Goal: Task Accomplishment & Management: Use online tool/utility

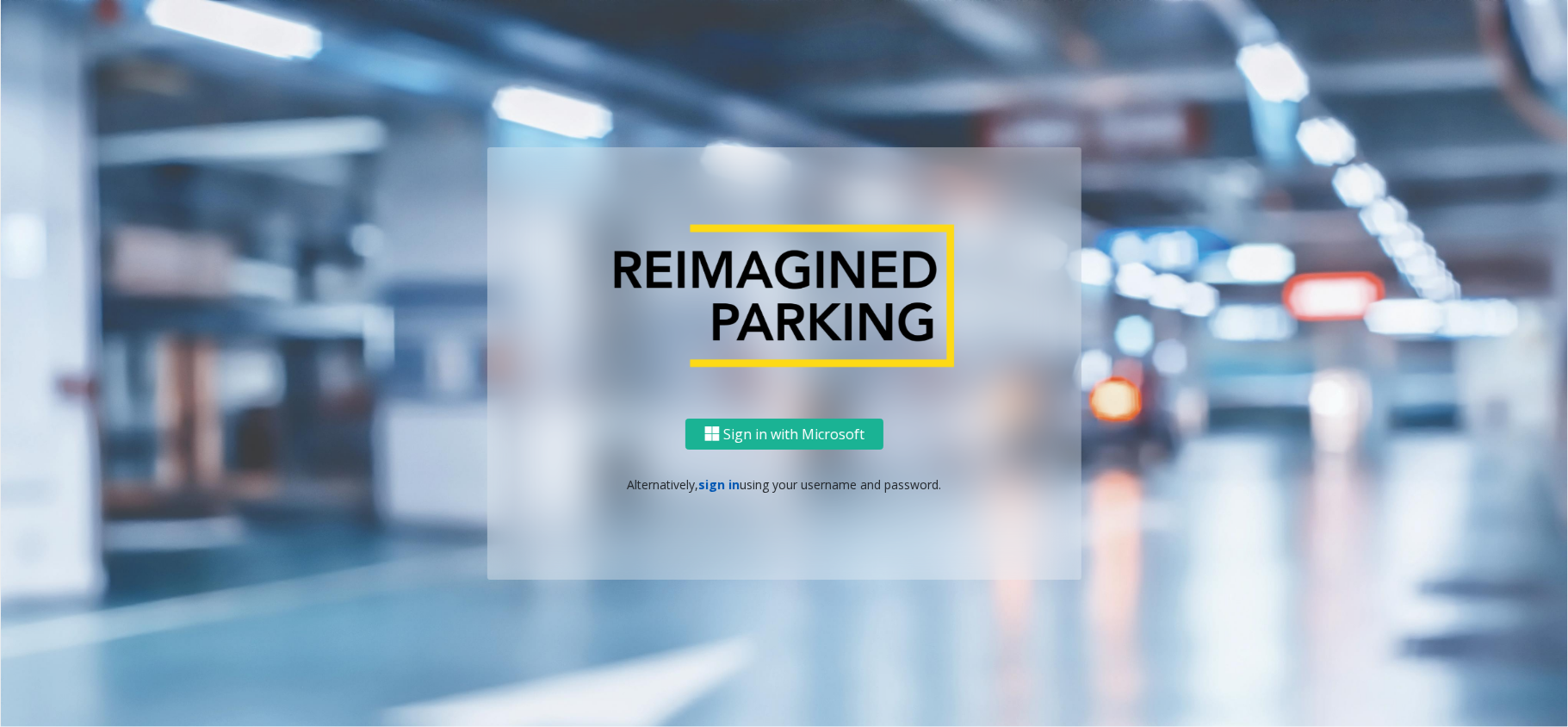
click at [715, 479] on link "sign in" at bounding box center [720, 484] width 42 height 16
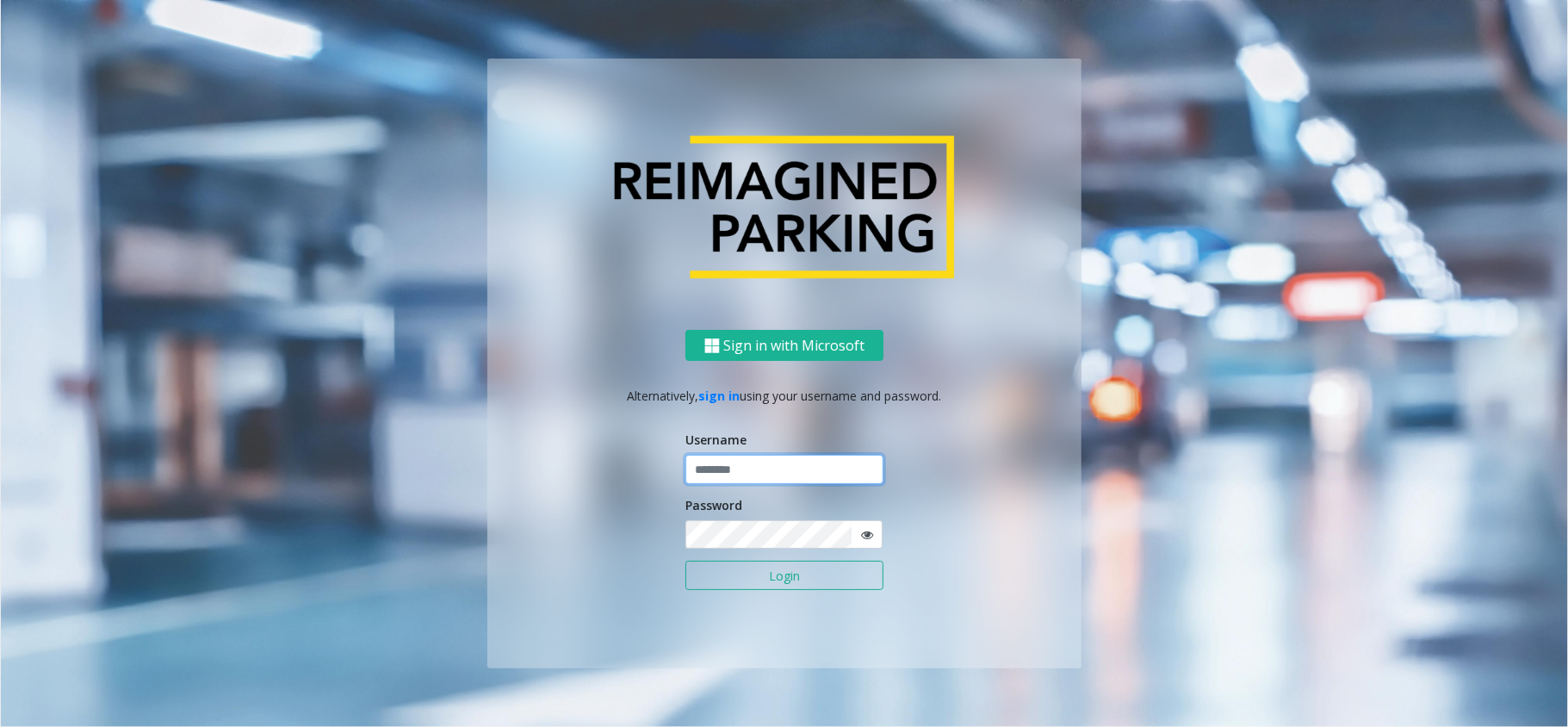
click at [721, 470] on input "text" at bounding box center [784, 469] width 198 height 29
type input "*******"
click at [816, 576] on button "Login" at bounding box center [784, 575] width 198 height 29
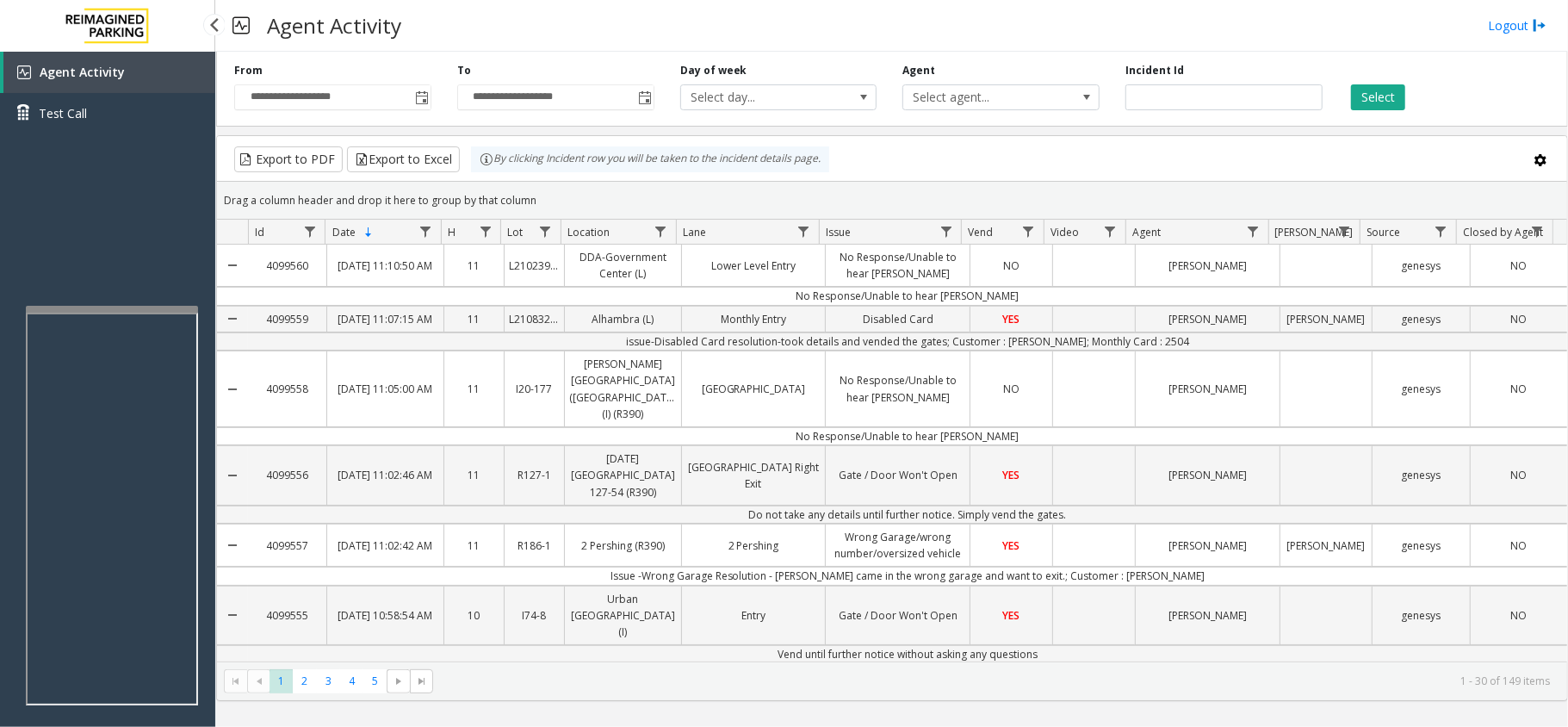
click at [87, 74] on span "Agent Activity" at bounding box center [83, 72] width 86 height 16
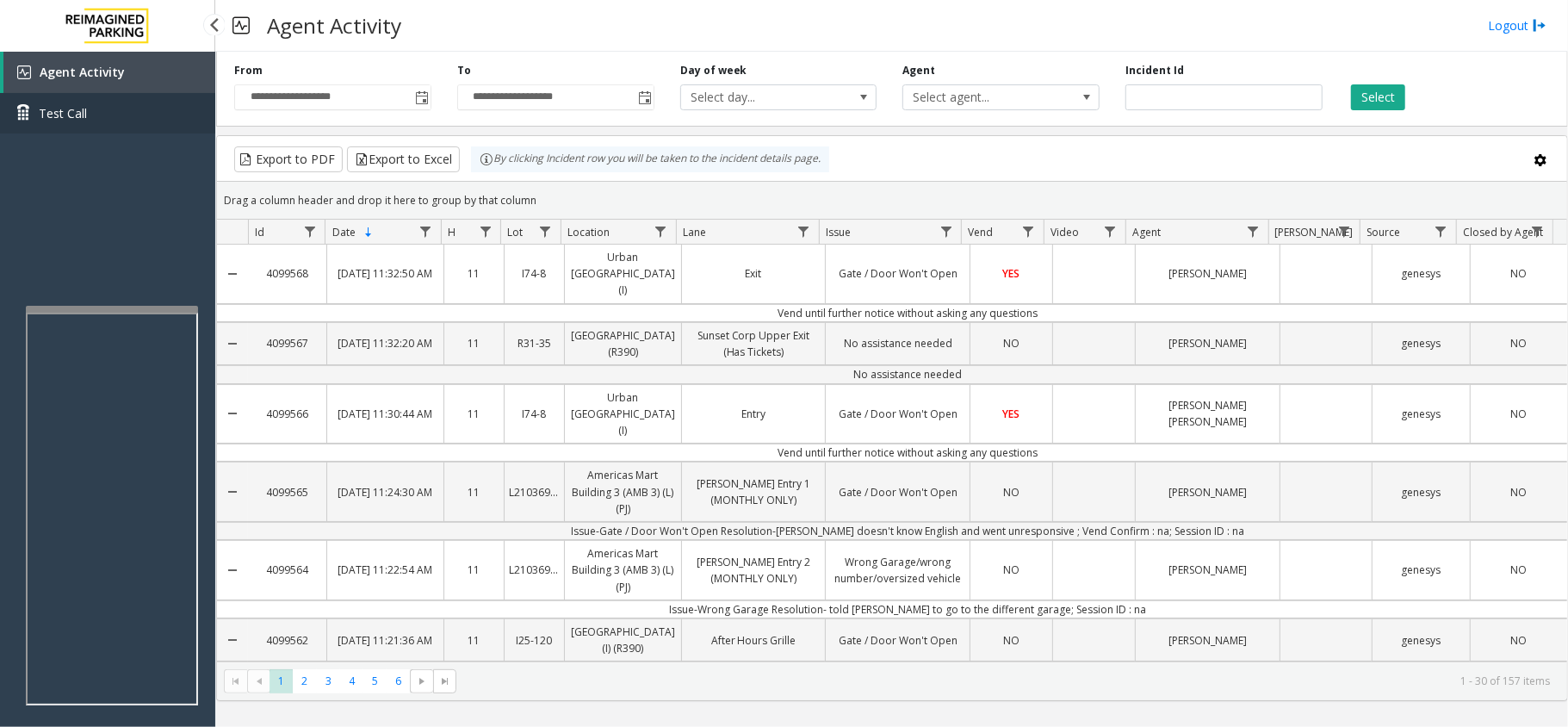
click at [39, 111] on span "Test Call" at bounding box center [63, 114] width 48 height 18
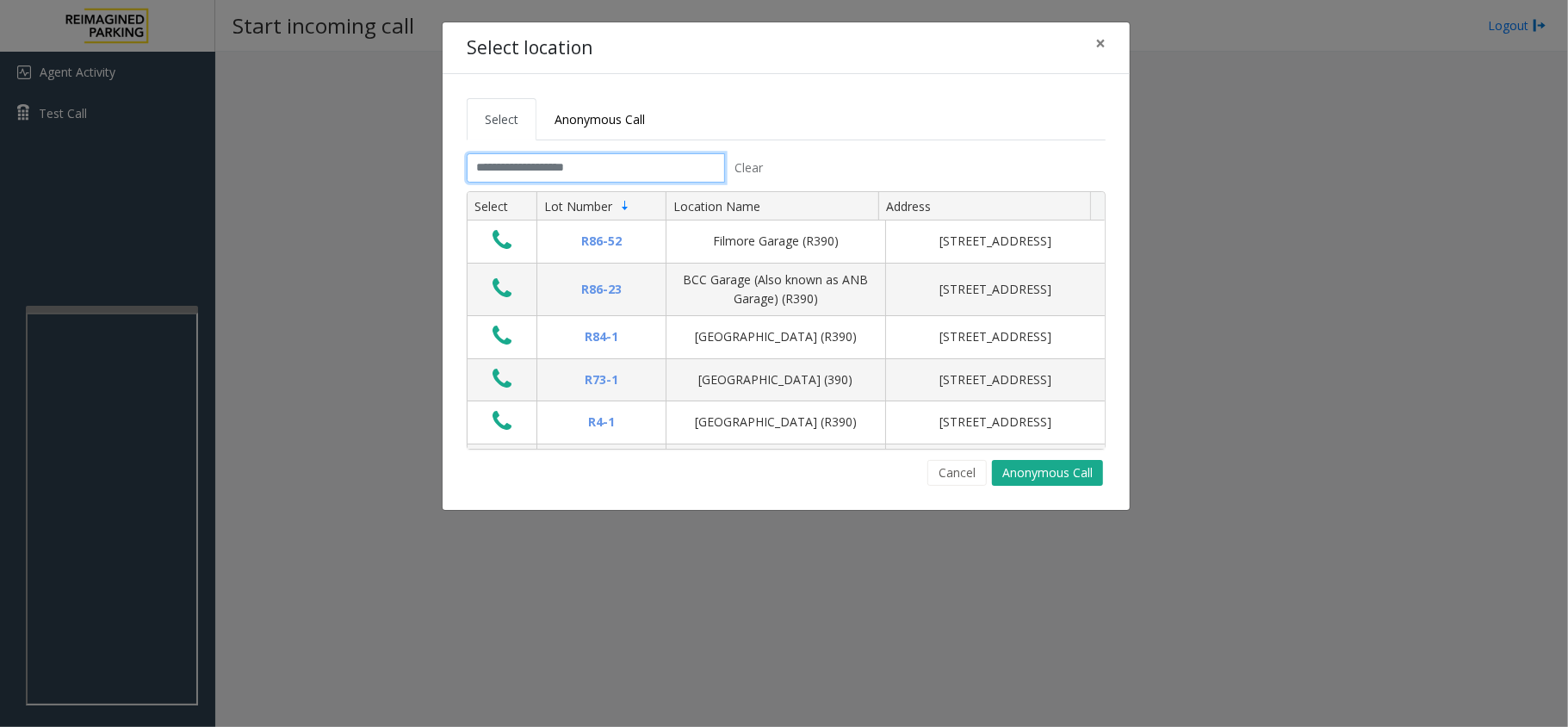
click at [531, 163] on input "text" at bounding box center [595, 167] width 258 height 29
click at [535, 169] on input "text" at bounding box center [595, 167] width 258 height 29
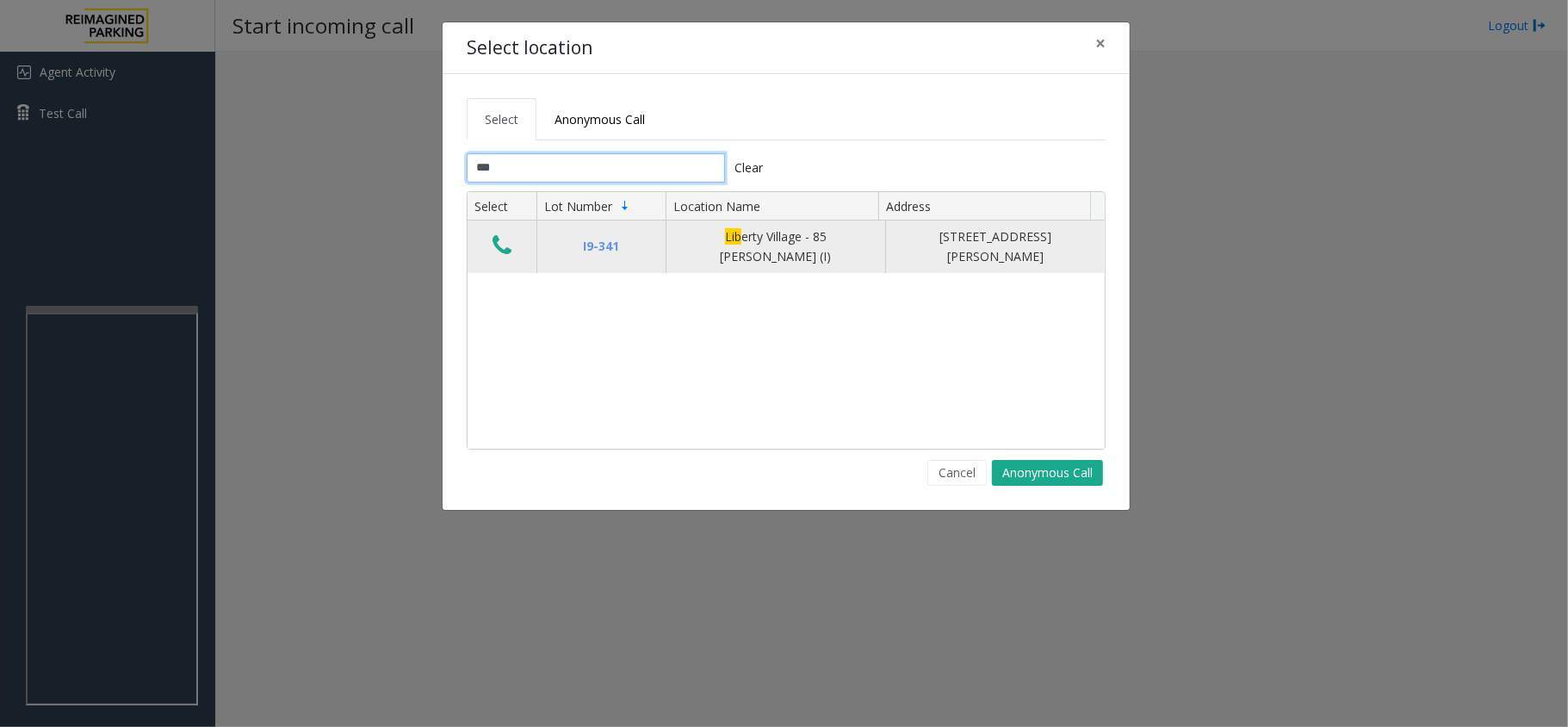
type input "***"
click at [497, 242] on icon "Data table" at bounding box center [502, 245] width 19 height 24
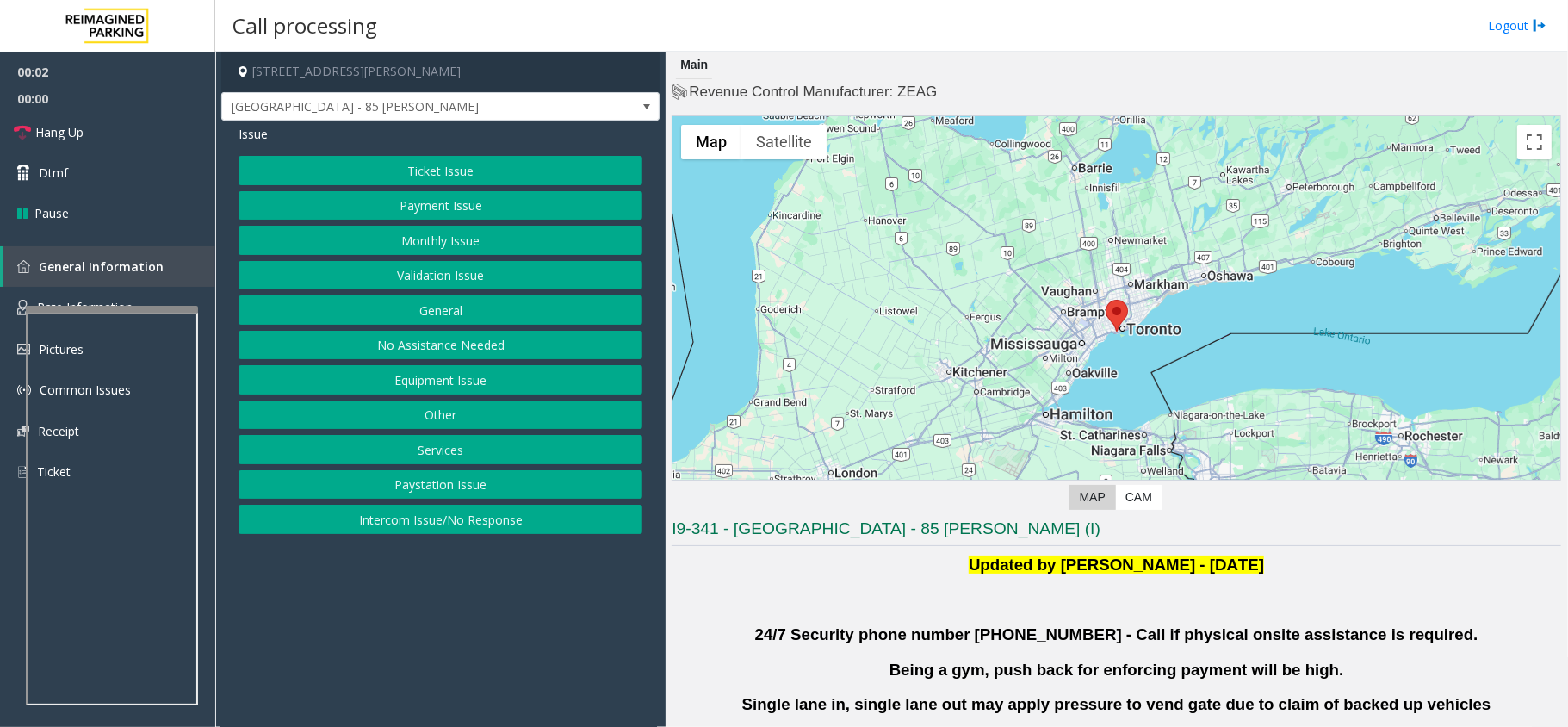
click at [444, 274] on button "Validation Issue" at bounding box center [441, 275] width 404 height 29
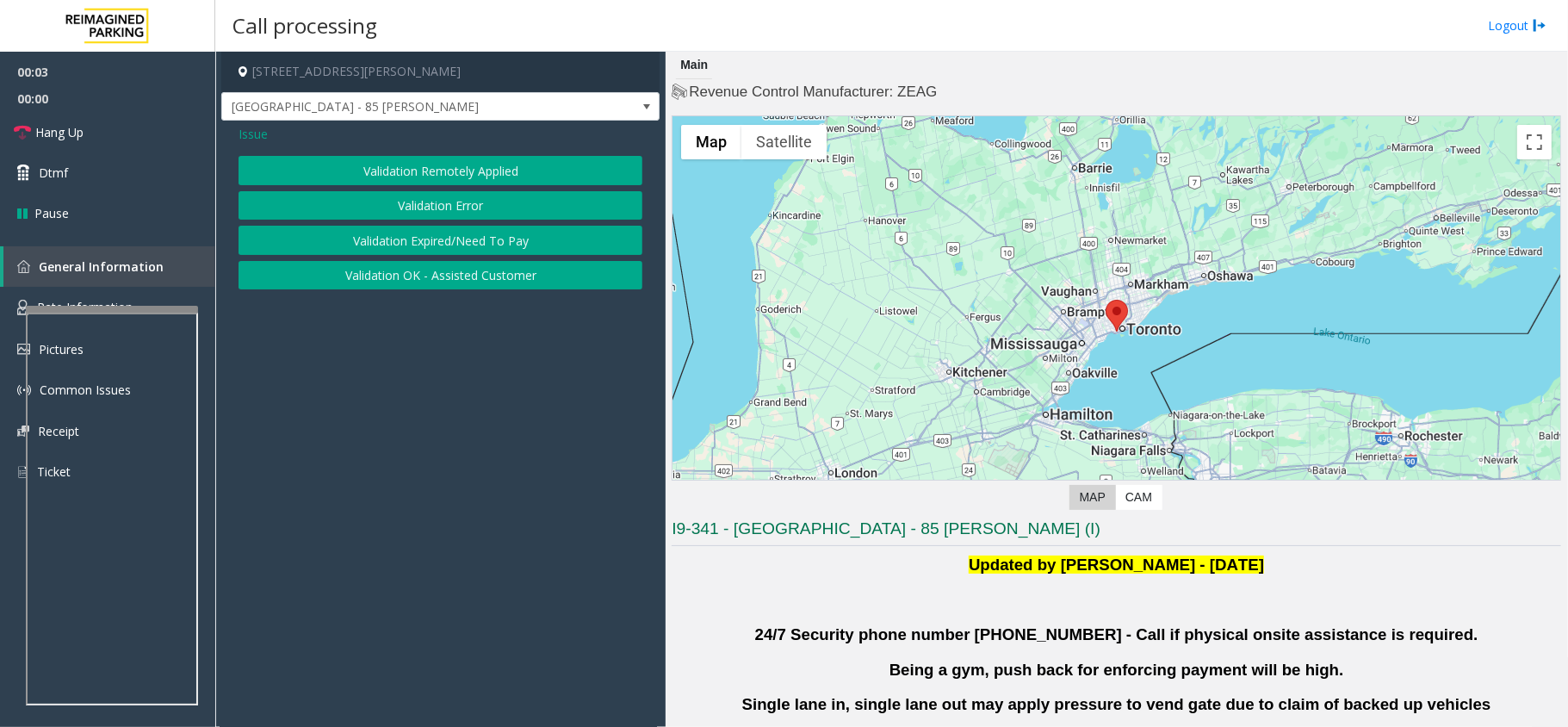
click at [466, 207] on button "Validation Error" at bounding box center [441, 205] width 404 height 29
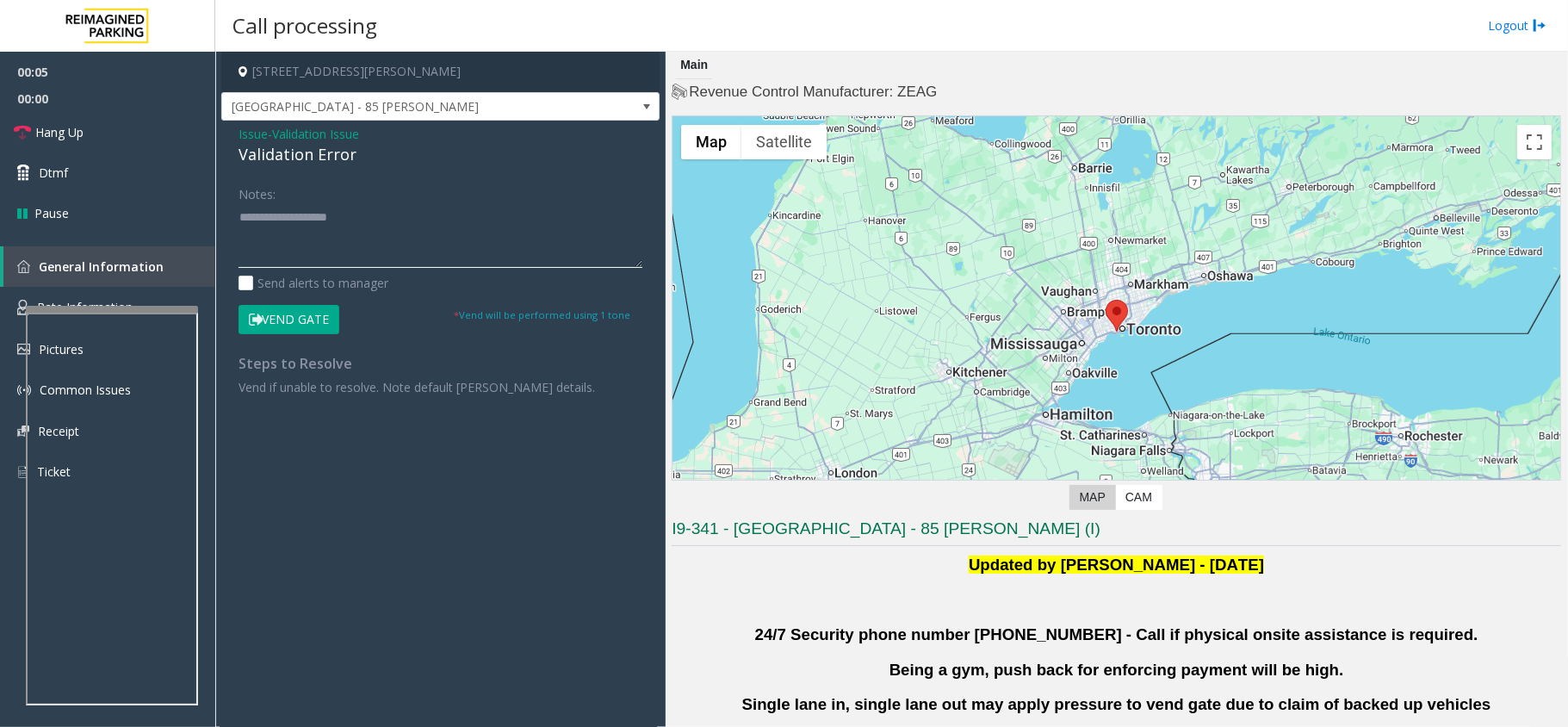
click at [281, 220] on textarea at bounding box center [441, 235] width 404 height 65
paste textarea "**********"
click at [332, 219] on textarea at bounding box center [441, 235] width 404 height 65
click at [298, 252] on textarea at bounding box center [441, 235] width 404 height 65
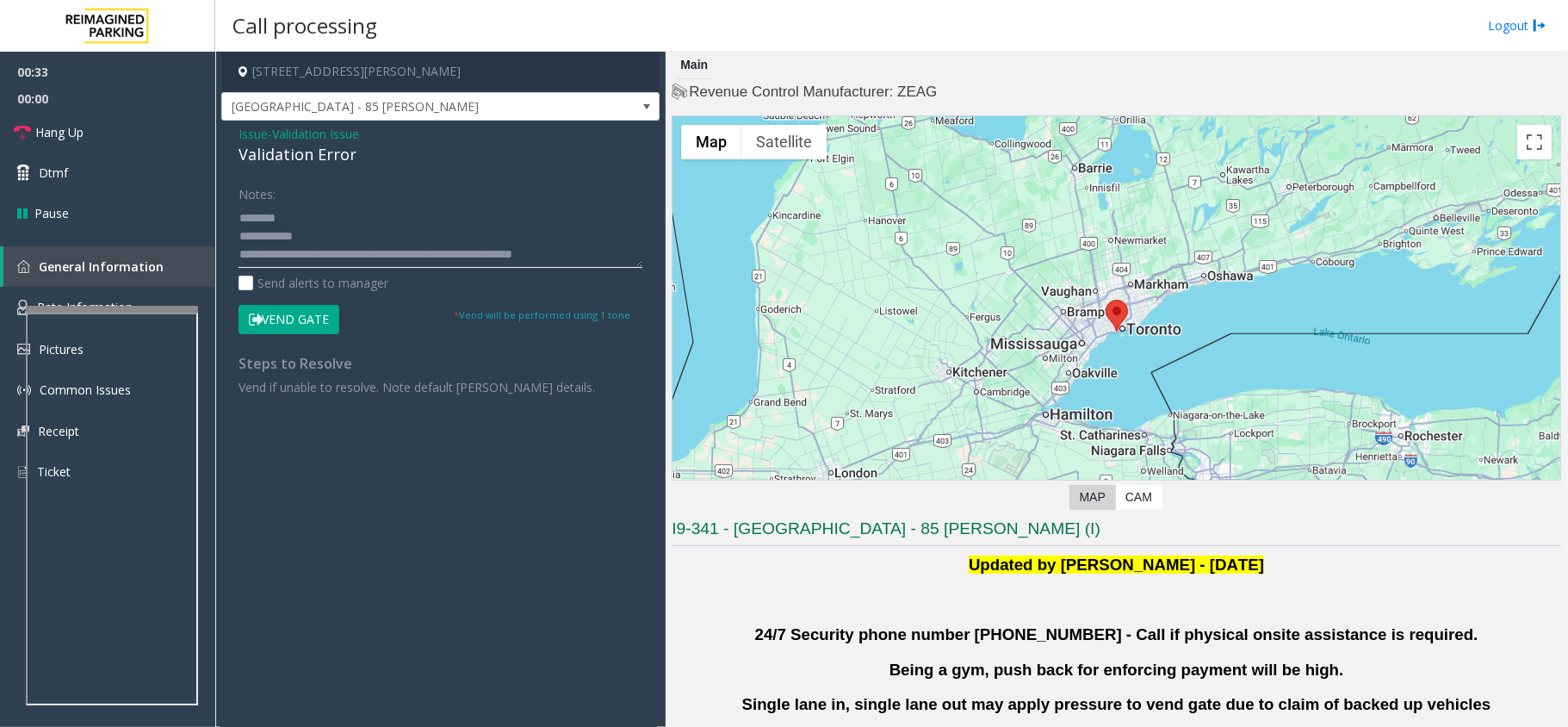
click at [280, 219] on textarea at bounding box center [441, 235] width 404 height 65
click at [325, 238] on textarea at bounding box center [441, 235] width 404 height 65
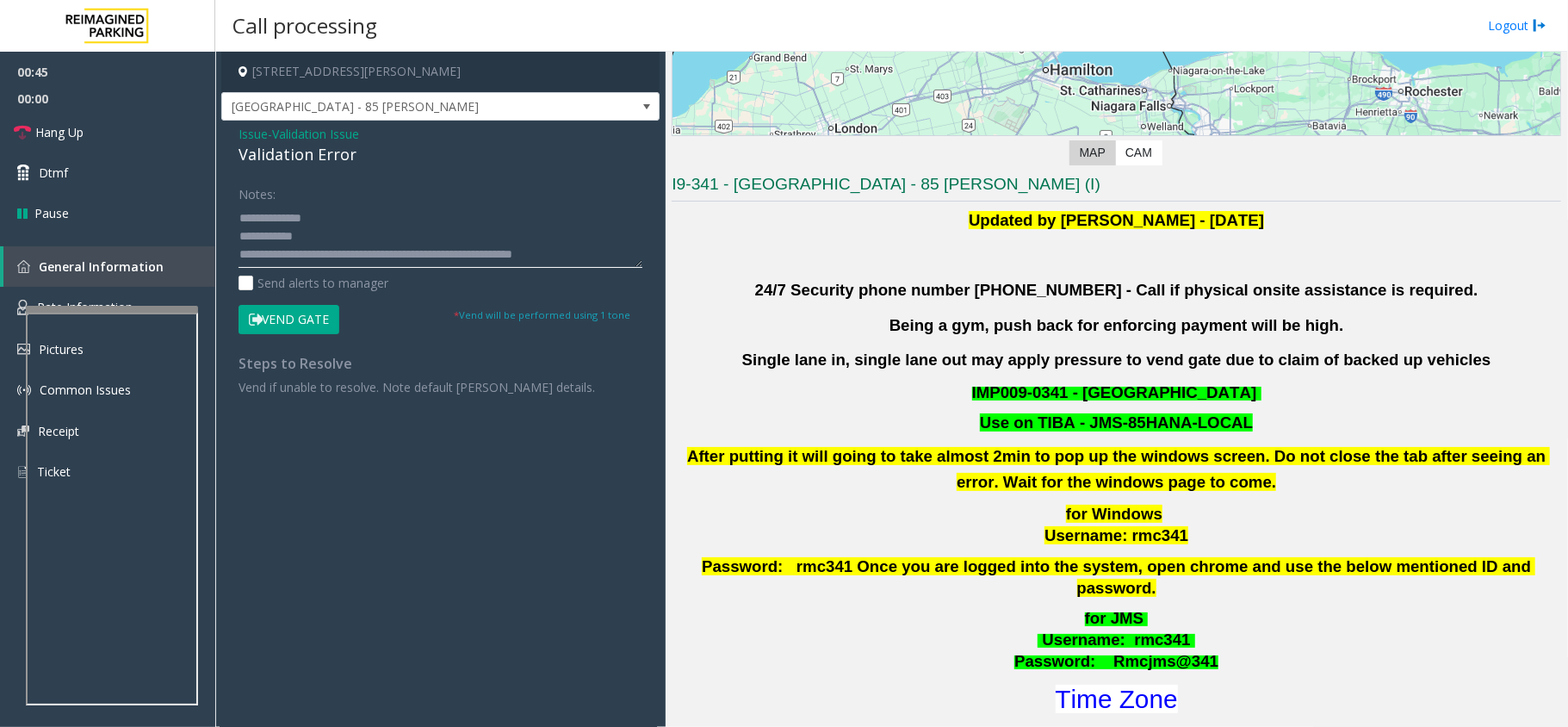
scroll to position [574, 0]
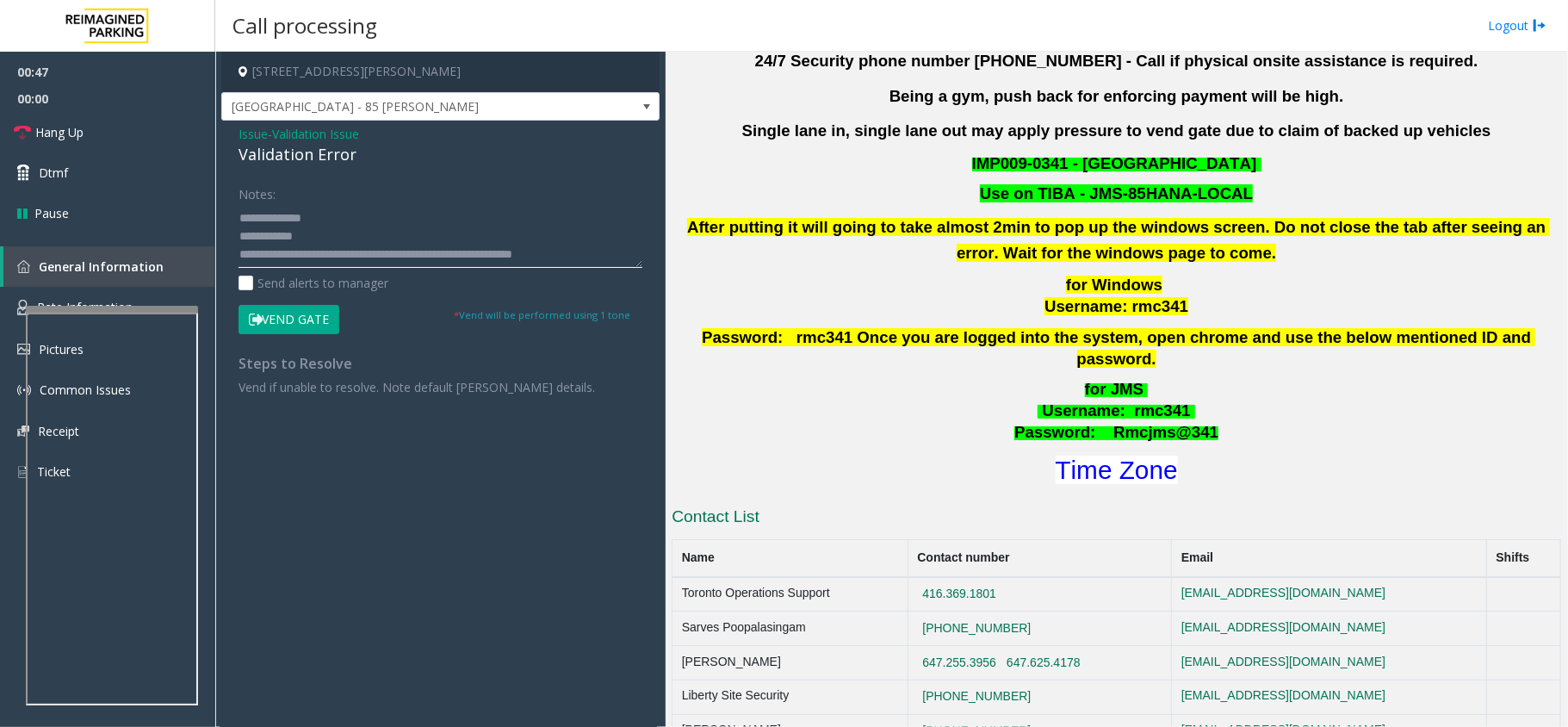
click at [312, 232] on textarea at bounding box center [441, 235] width 404 height 65
click at [1067, 455] on font "Time Zone" at bounding box center [1116, 469] width 122 height 29
click at [1128, 455] on font "Time Zone" at bounding box center [1116, 469] width 122 height 29
click at [346, 239] on textarea at bounding box center [441, 235] width 404 height 65
type textarea "**********"
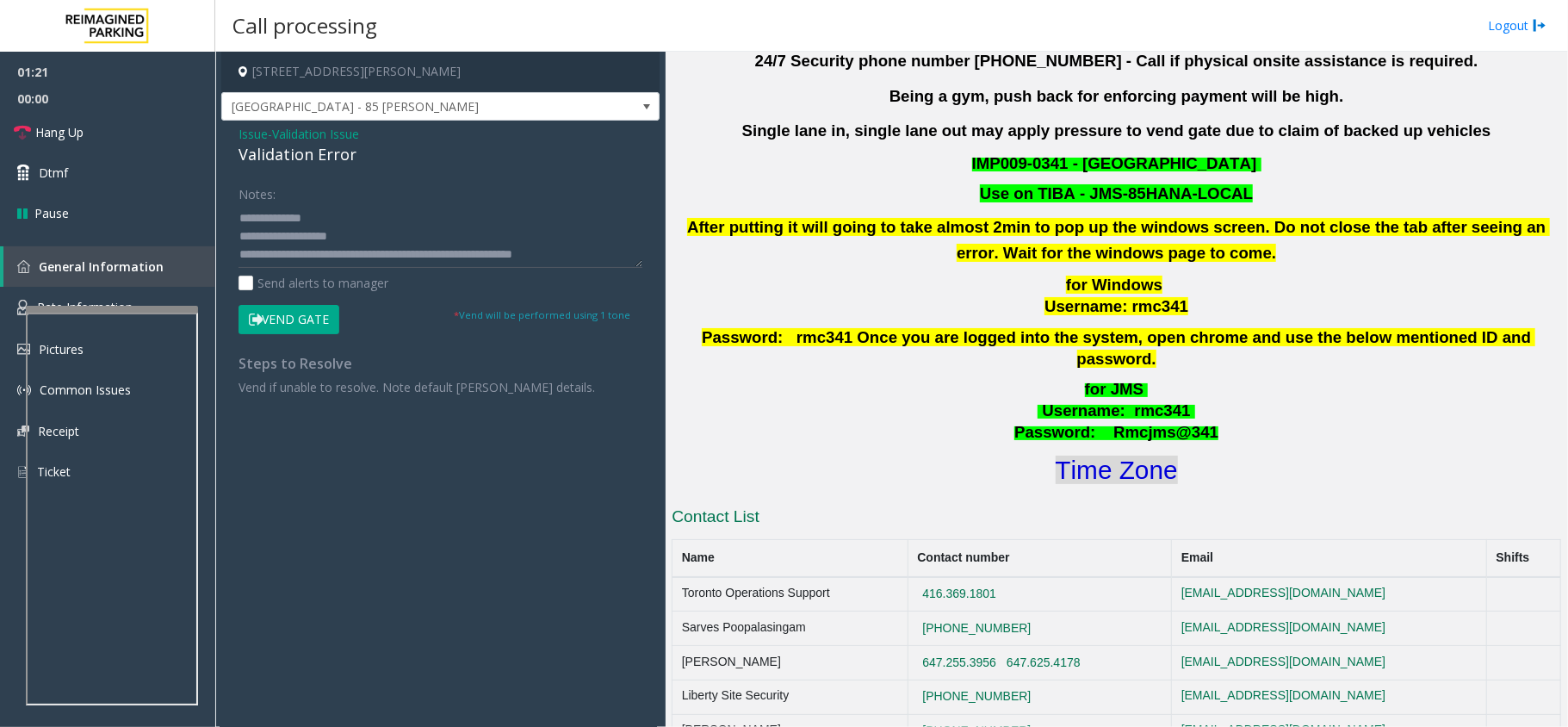
click at [1104, 455] on font "Time Zone" at bounding box center [1116, 469] width 122 height 29
click at [301, 309] on button "Vend Gate" at bounding box center [289, 319] width 101 height 29
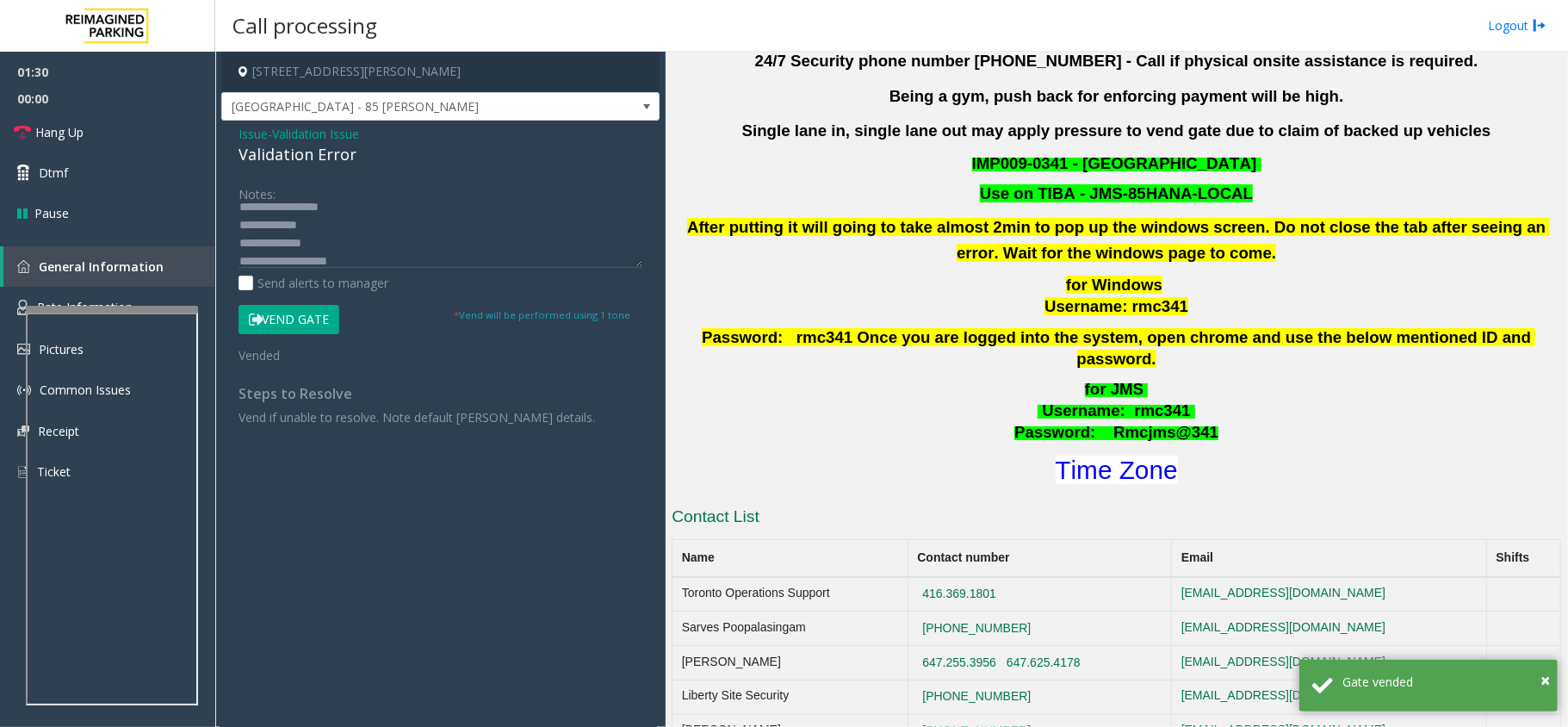
scroll to position [54, 0]
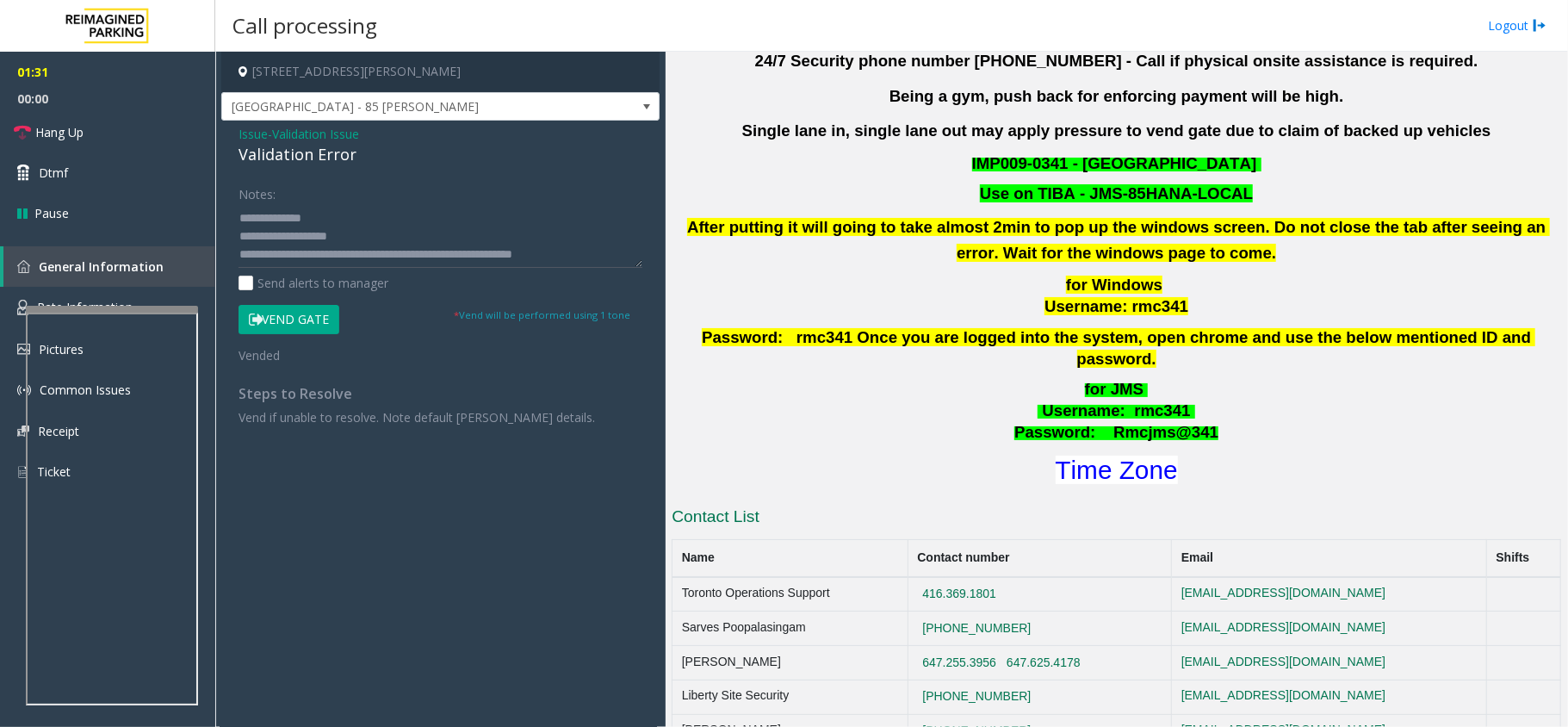
click at [305, 310] on button "Vend Gate" at bounding box center [289, 319] width 101 height 29
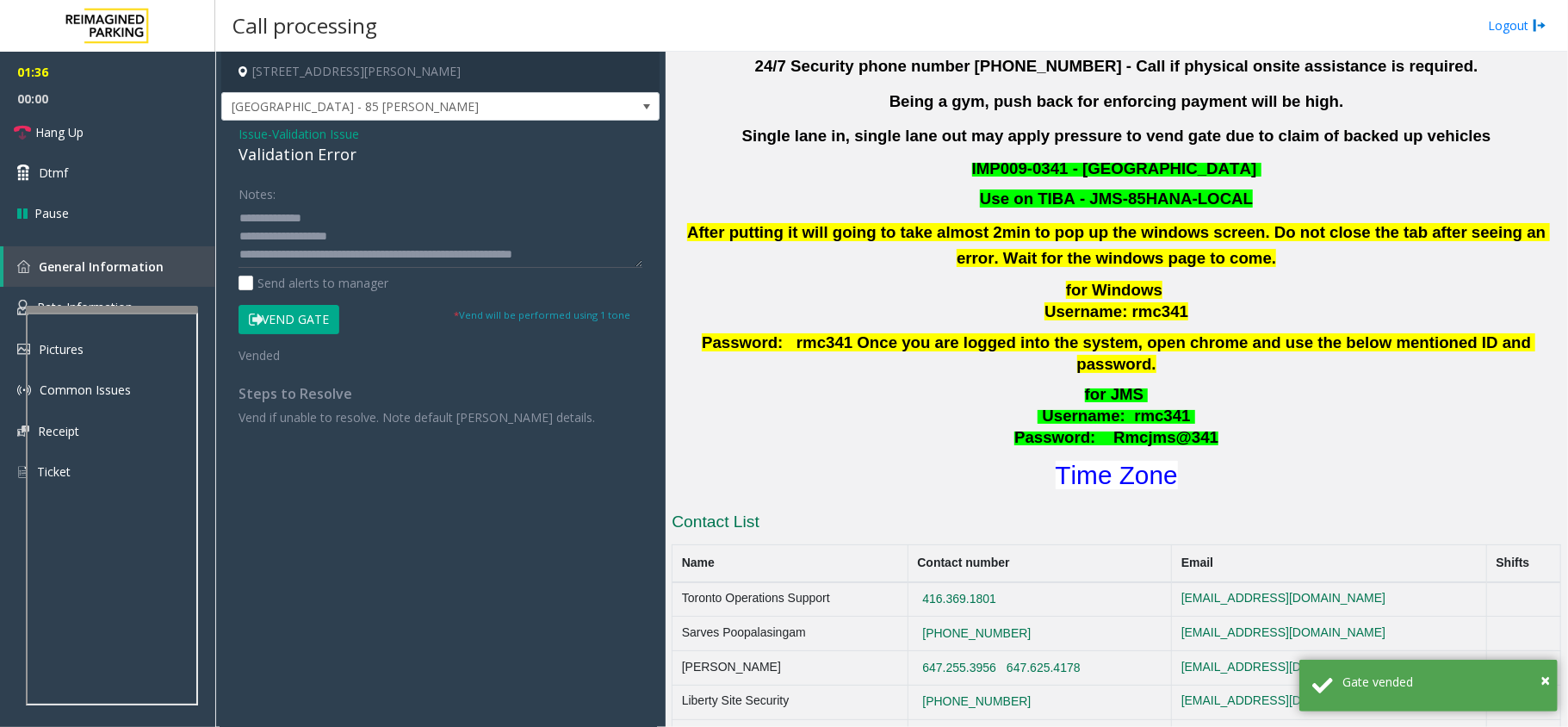
scroll to position [574, 0]
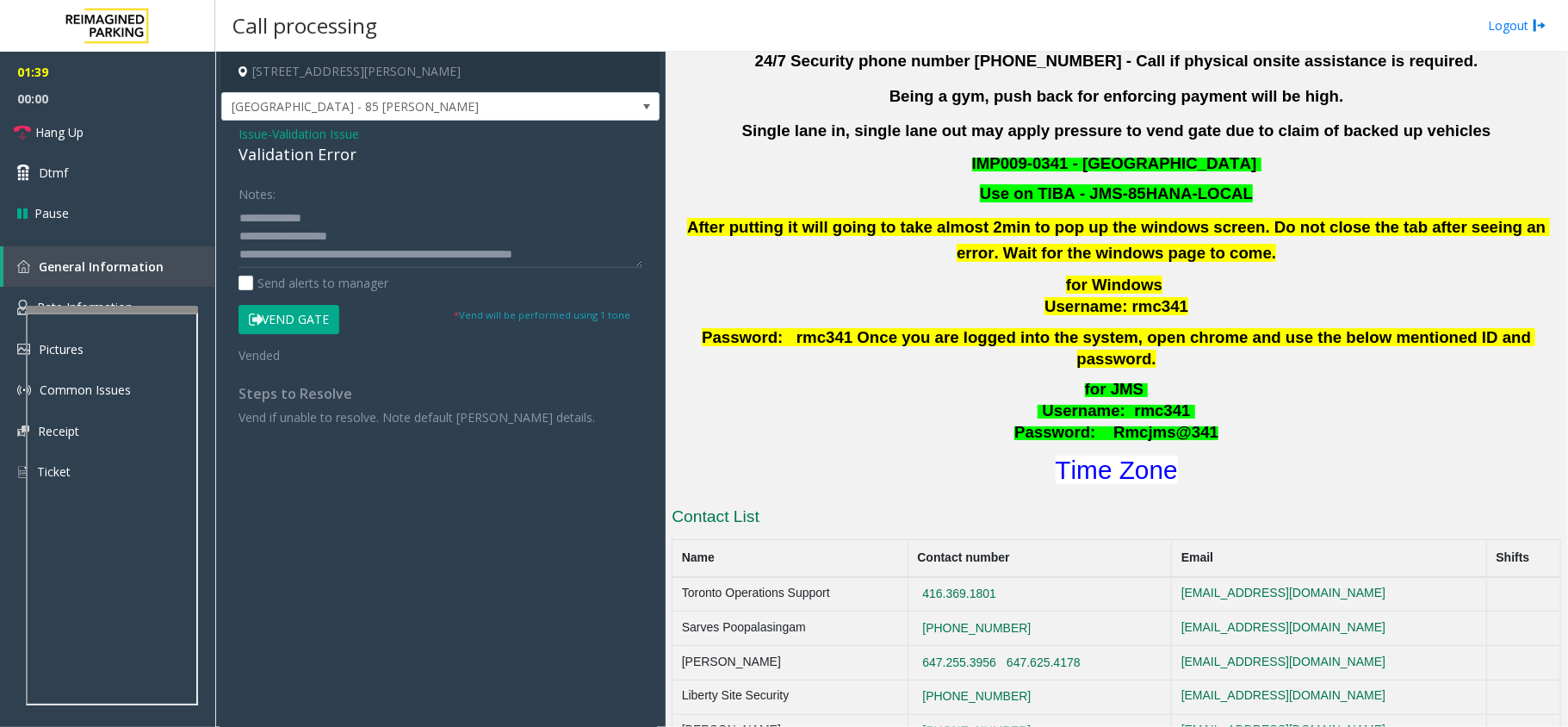
click at [283, 309] on button "Vend Gate" at bounding box center [289, 319] width 101 height 29
click at [328, 319] on button "Vend Gate" at bounding box center [289, 319] width 101 height 29
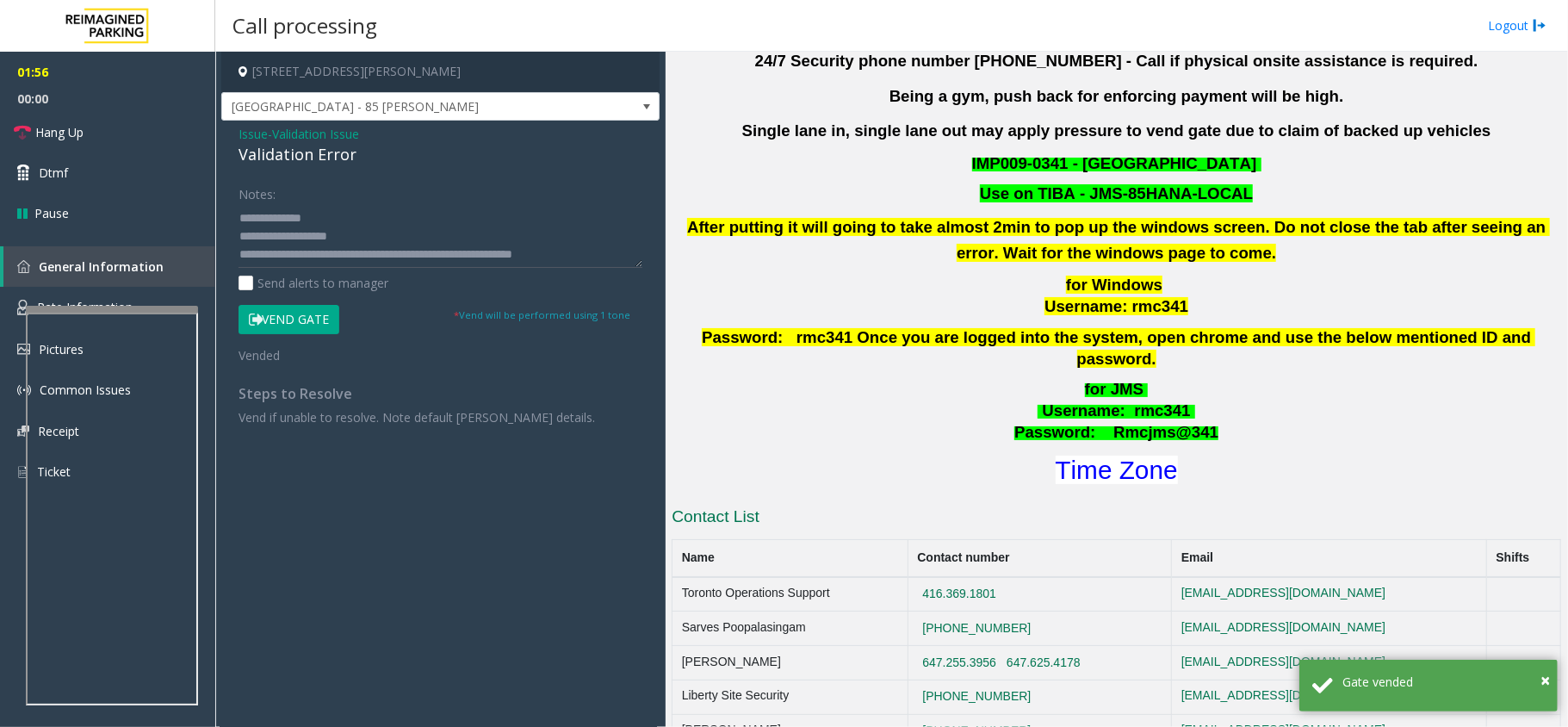
click at [328, 319] on button "Vend Gate" at bounding box center [289, 319] width 101 height 29
click at [569, 315] on small "* Vend will be performed using 1 tone" at bounding box center [542, 315] width 176 height 13
click at [599, 318] on small "* Vend will be performed using 1 tone" at bounding box center [542, 315] width 176 height 13
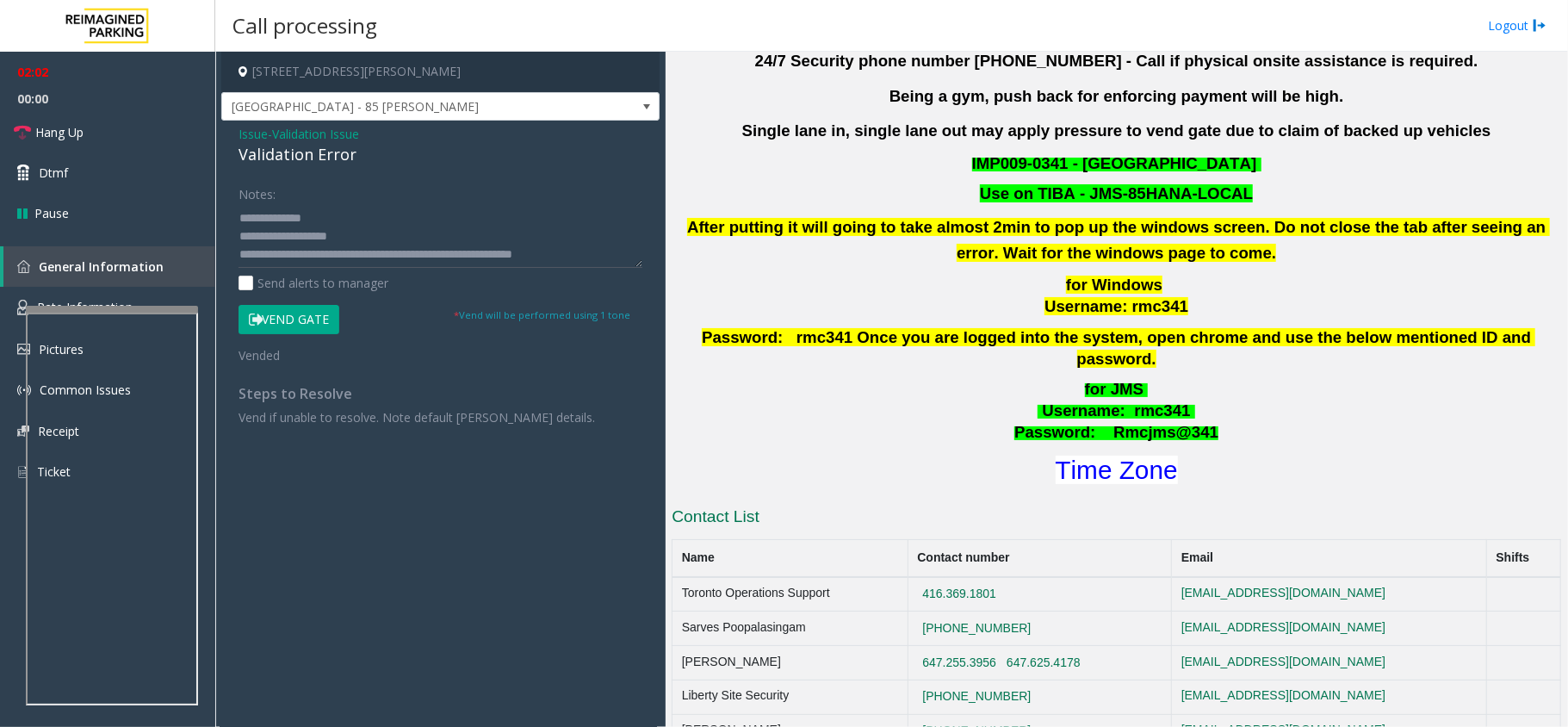
click at [303, 322] on button "Vend Gate" at bounding box center [289, 319] width 101 height 29
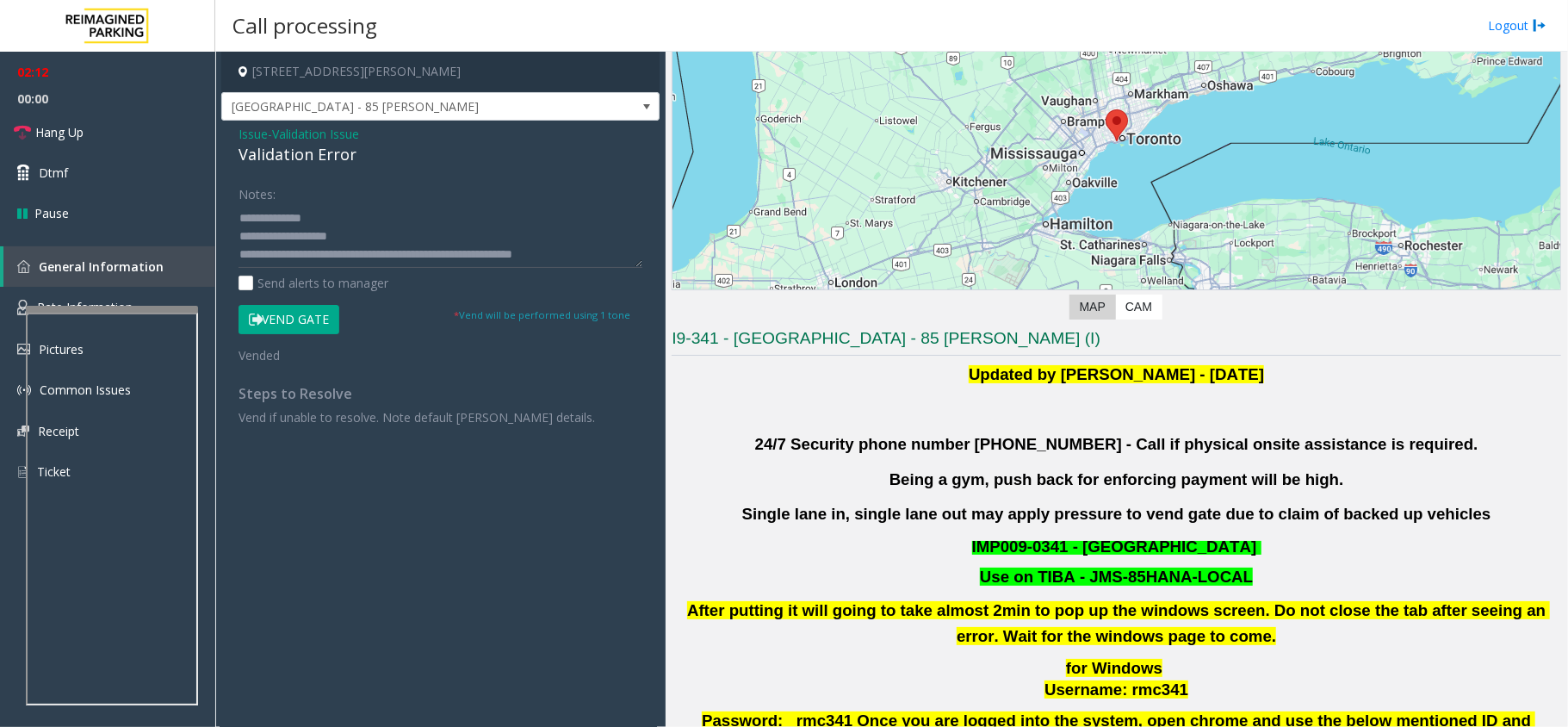
scroll to position [229, 0]
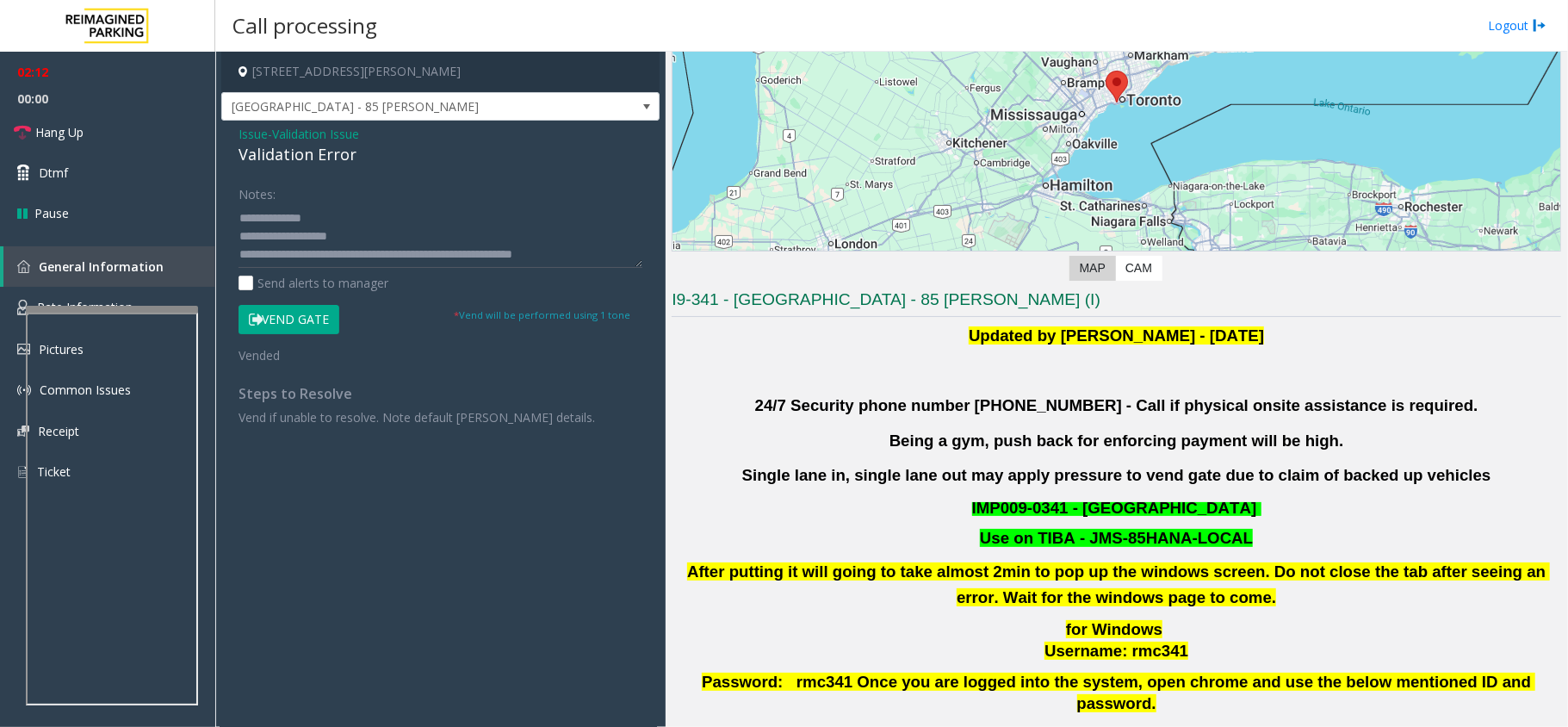
click at [309, 319] on button "Vend Gate" at bounding box center [289, 319] width 101 height 29
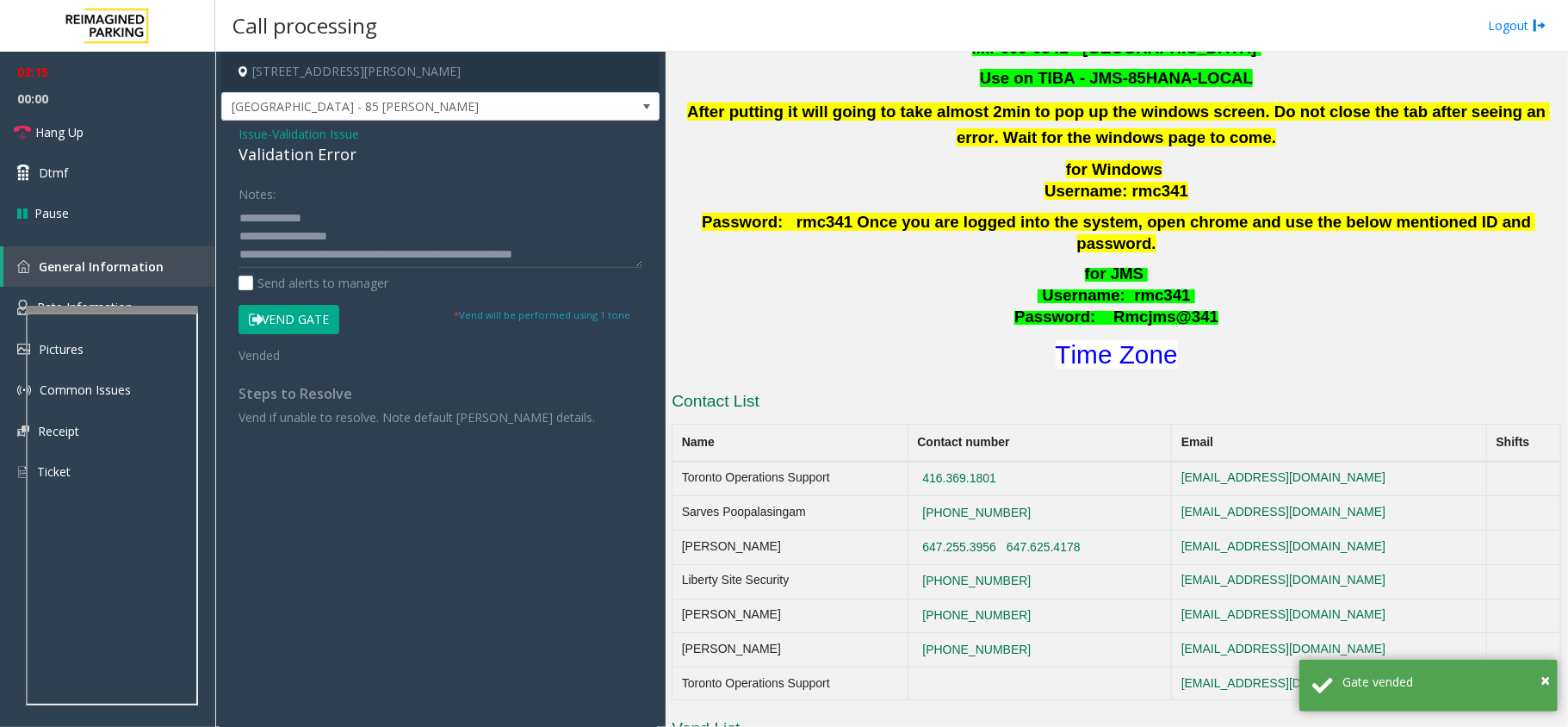
scroll to position [574, 0]
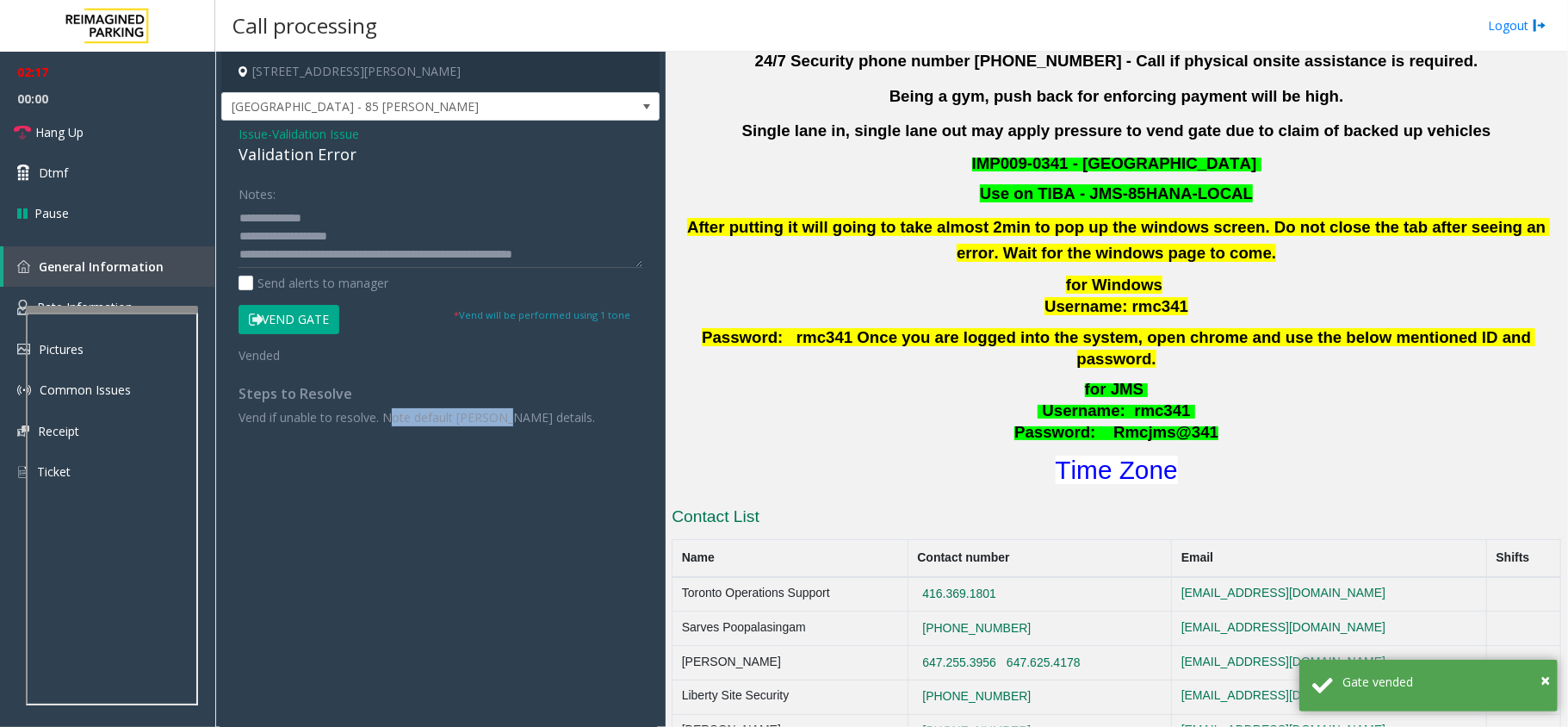
drag, startPoint x: 393, startPoint y: 413, endPoint x: 525, endPoint y: 425, distance: 132.5
click at [505, 414] on p "Vend if unable to resolve. Note default parker details." at bounding box center [441, 417] width 404 height 18
click at [390, 422] on p "Vend if unable to resolve. Note default parker details." at bounding box center [441, 417] width 404 height 18
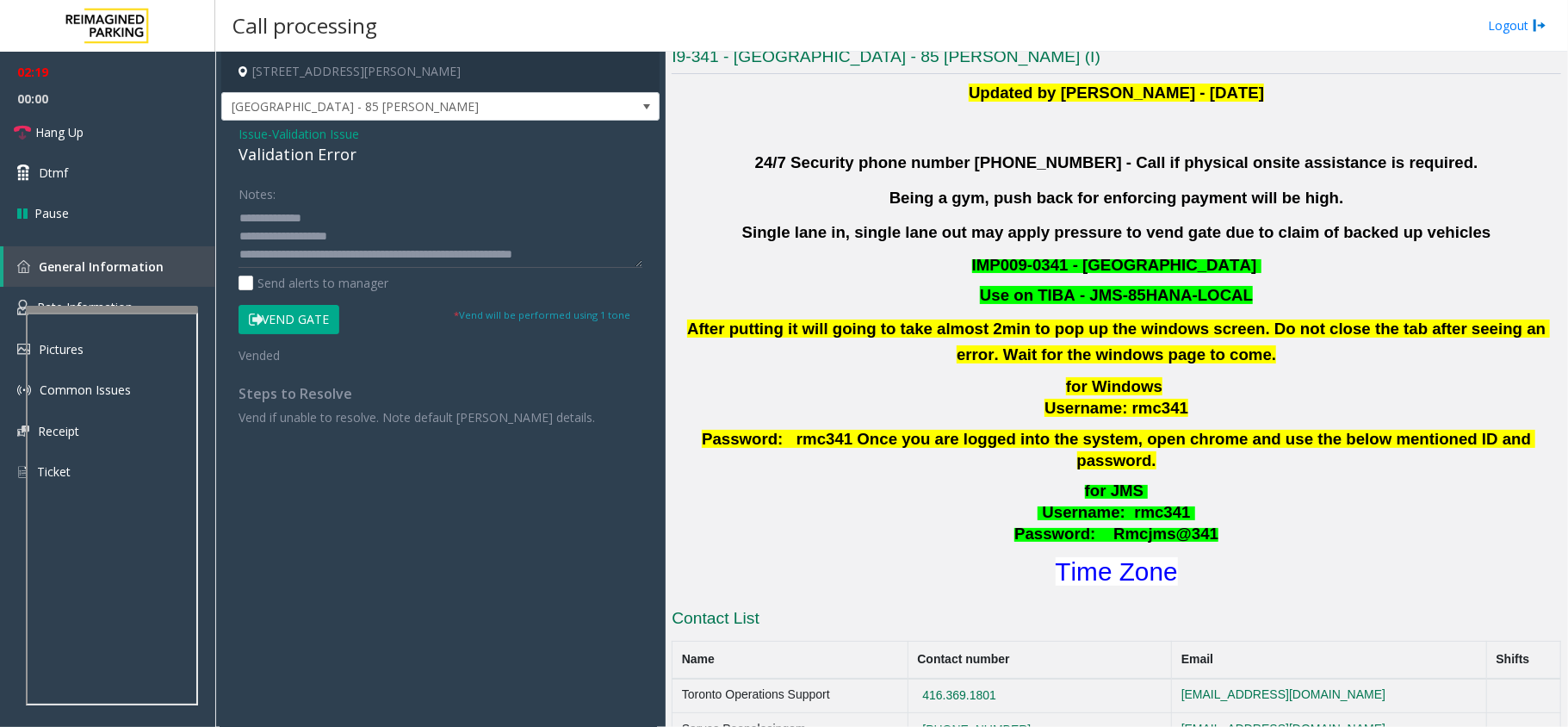
scroll to position [345, 0]
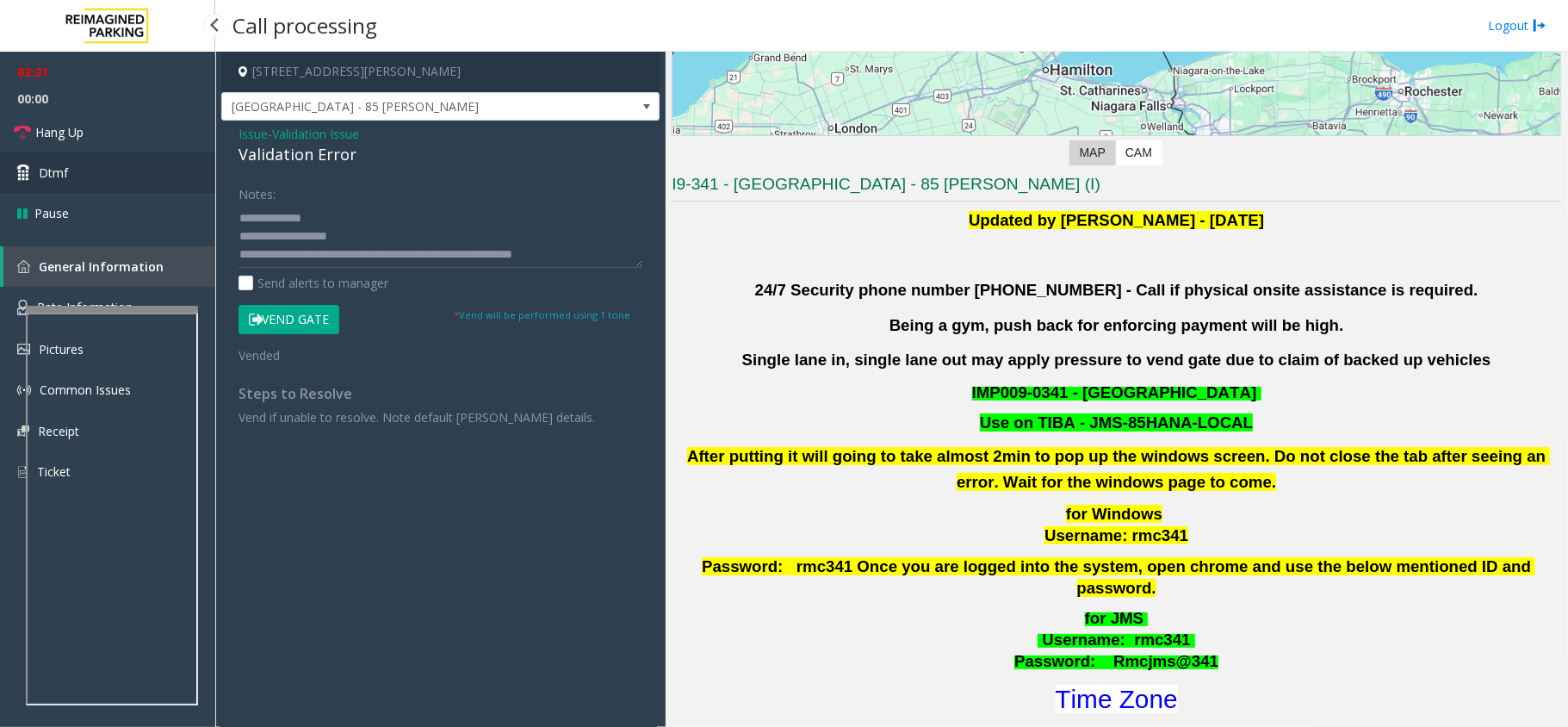
click at [120, 163] on link "Dtmf" at bounding box center [108, 172] width 215 height 41
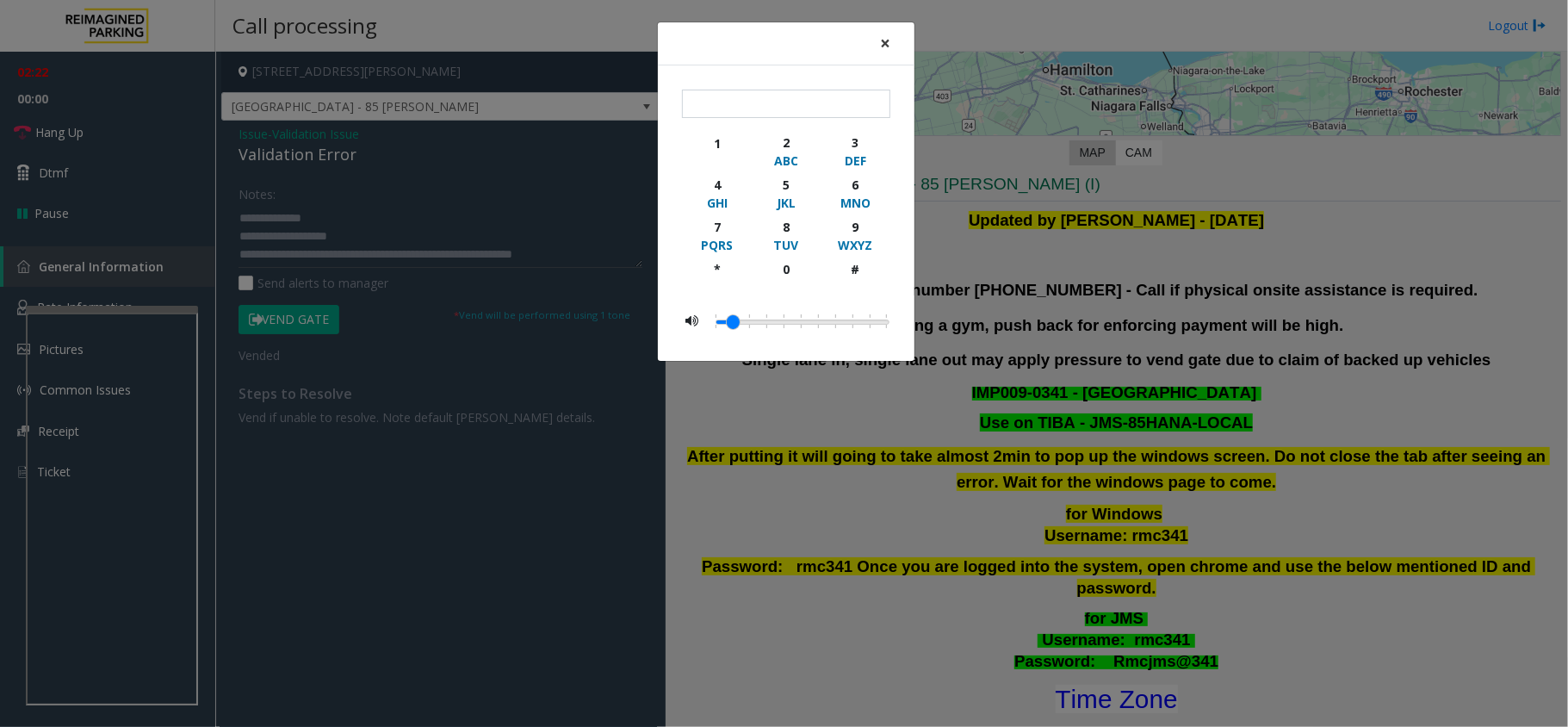
click at [886, 43] on span "×" at bounding box center [885, 43] width 10 height 24
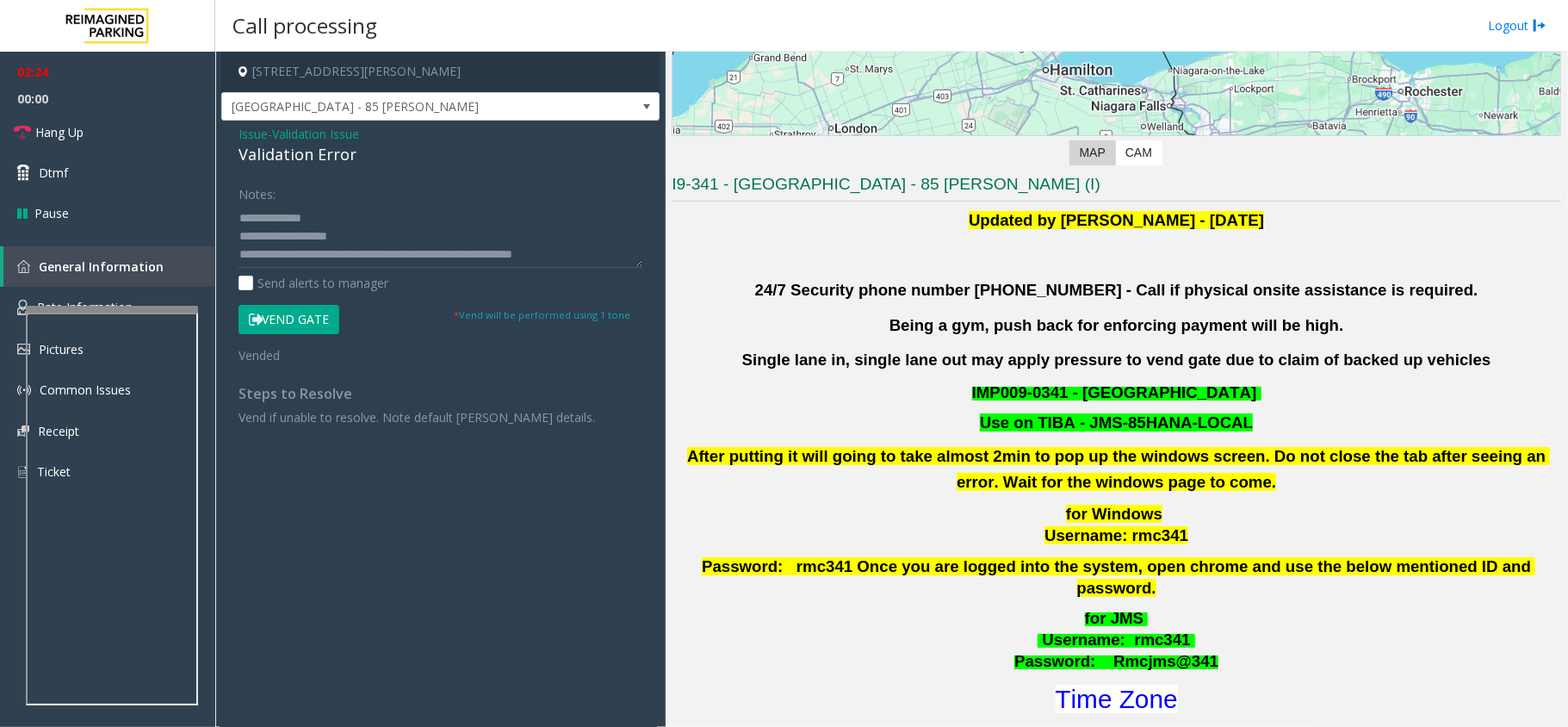
click at [245, 127] on span "Issue" at bounding box center [253, 133] width 29 height 18
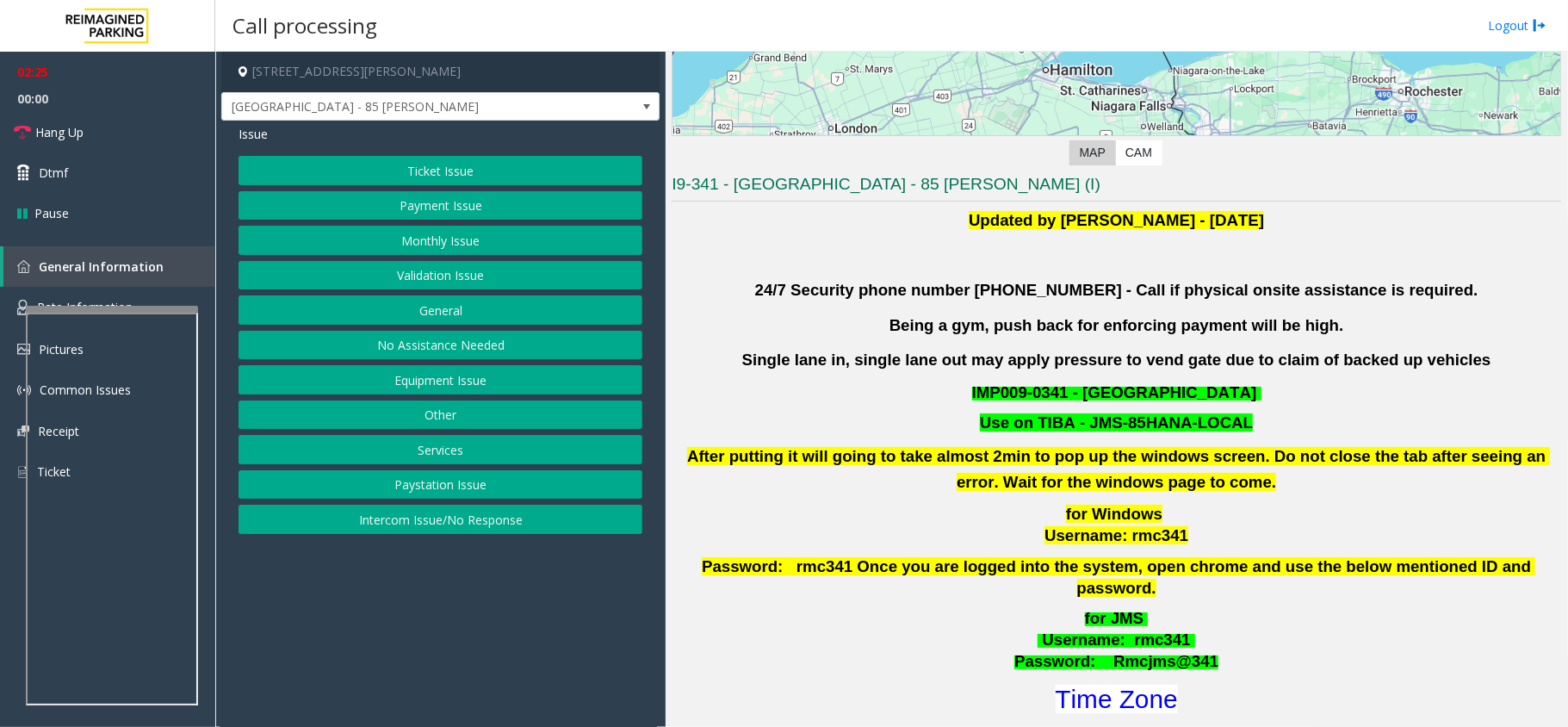
click at [460, 170] on button "Ticket Issue" at bounding box center [441, 170] width 404 height 29
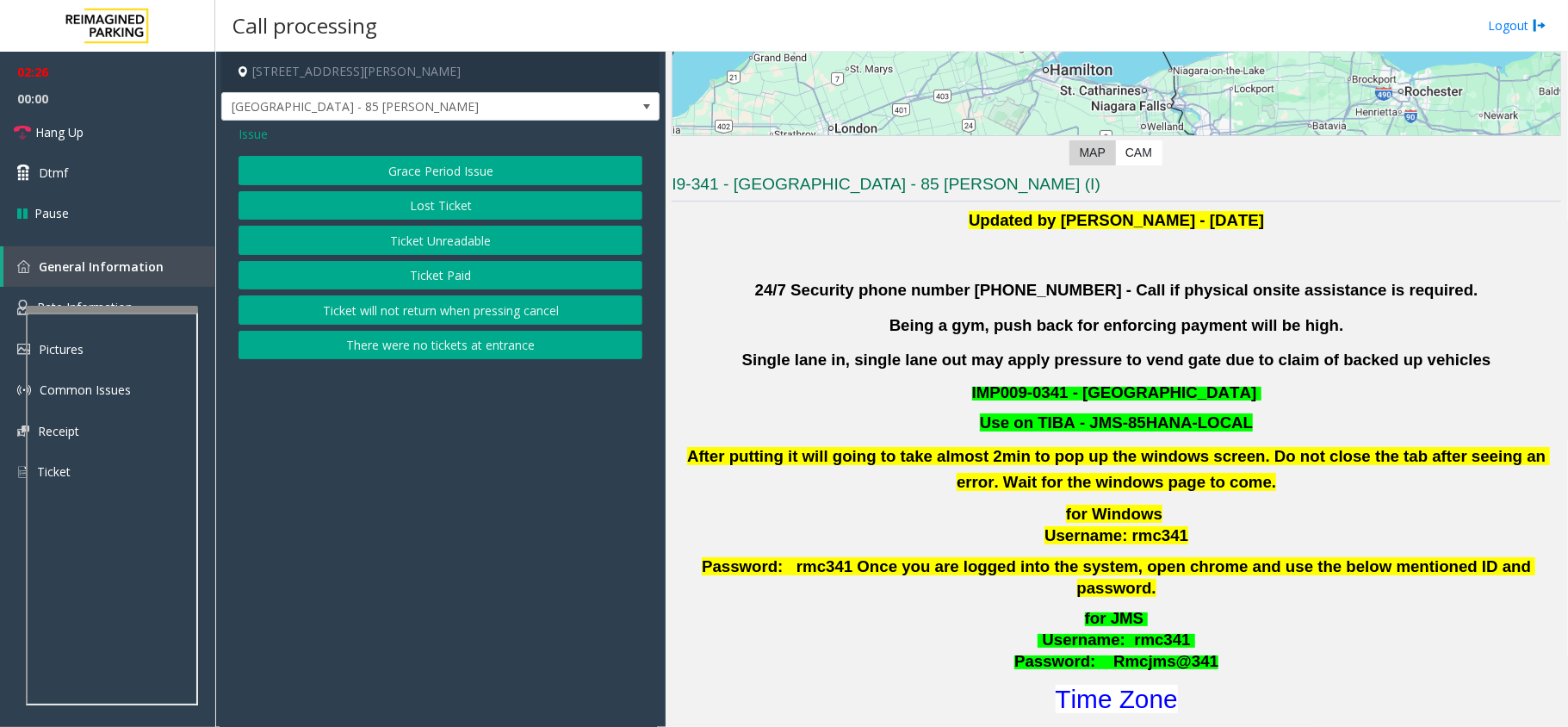
click at [458, 236] on button "Ticket Unreadable" at bounding box center [441, 240] width 404 height 29
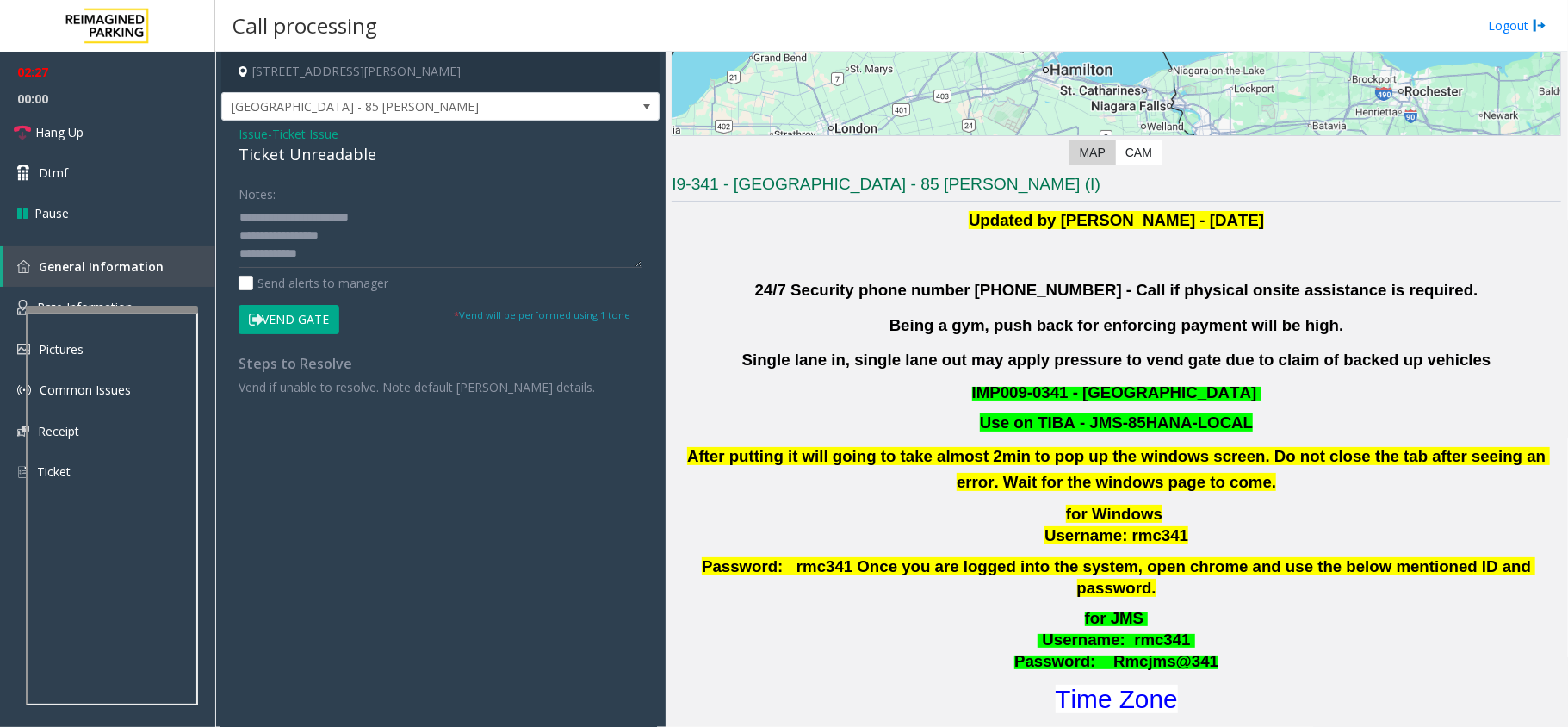
click at [314, 314] on button "Vend Gate" at bounding box center [289, 319] width 101 height 29
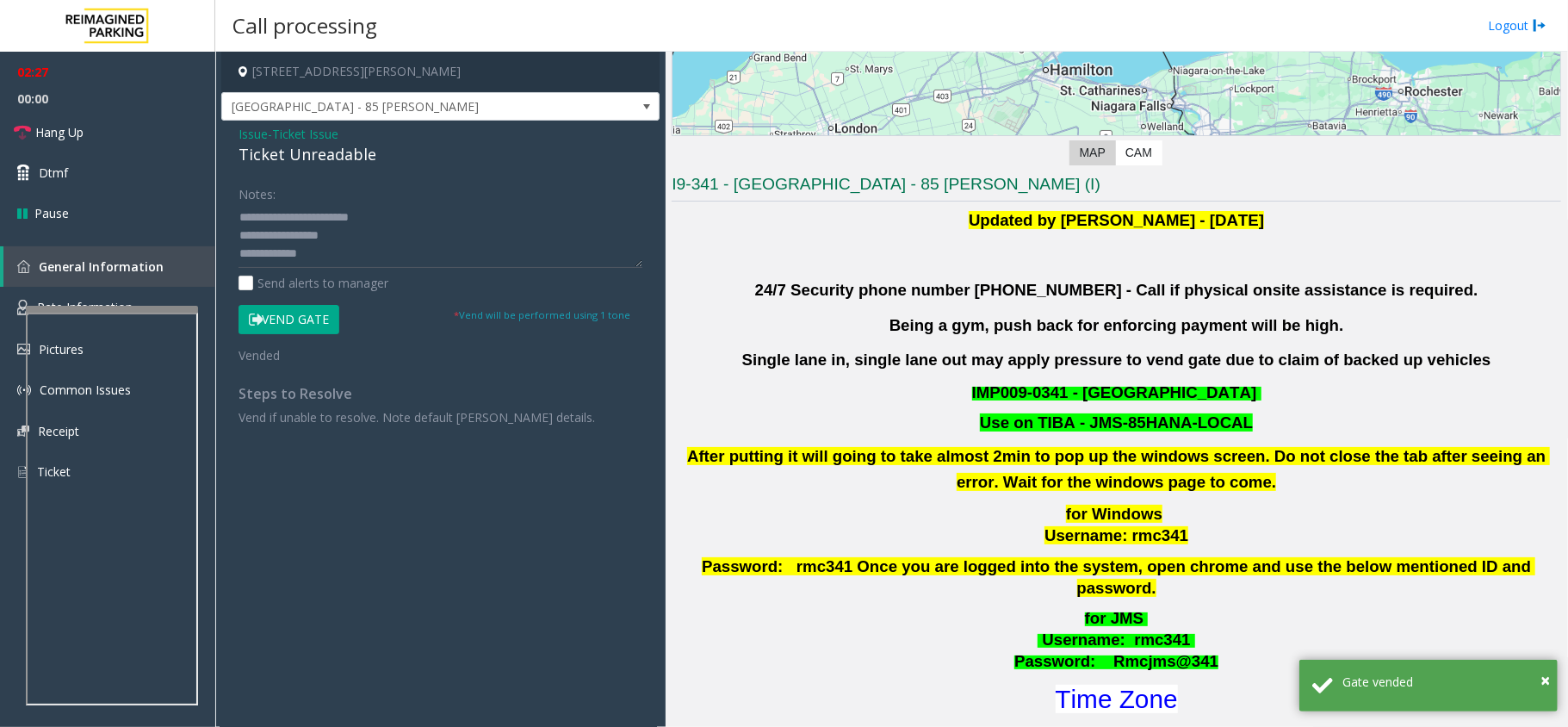
click at [314, 314] on button "Vend Gate" at bounding box center [289, 319] width 101 height 29
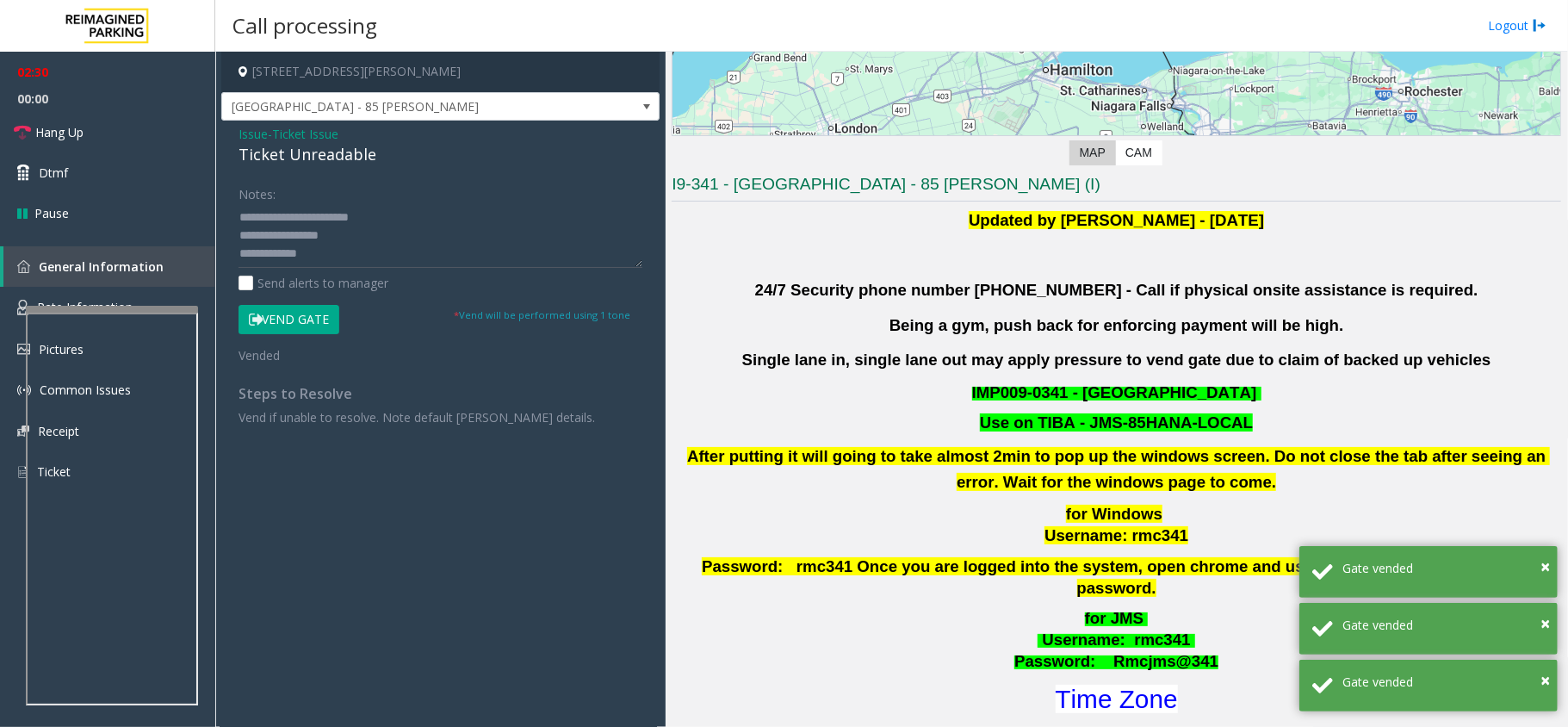
click at [255, 132] on span "Issue" at bounding box center [253, 133] width 29 height 18
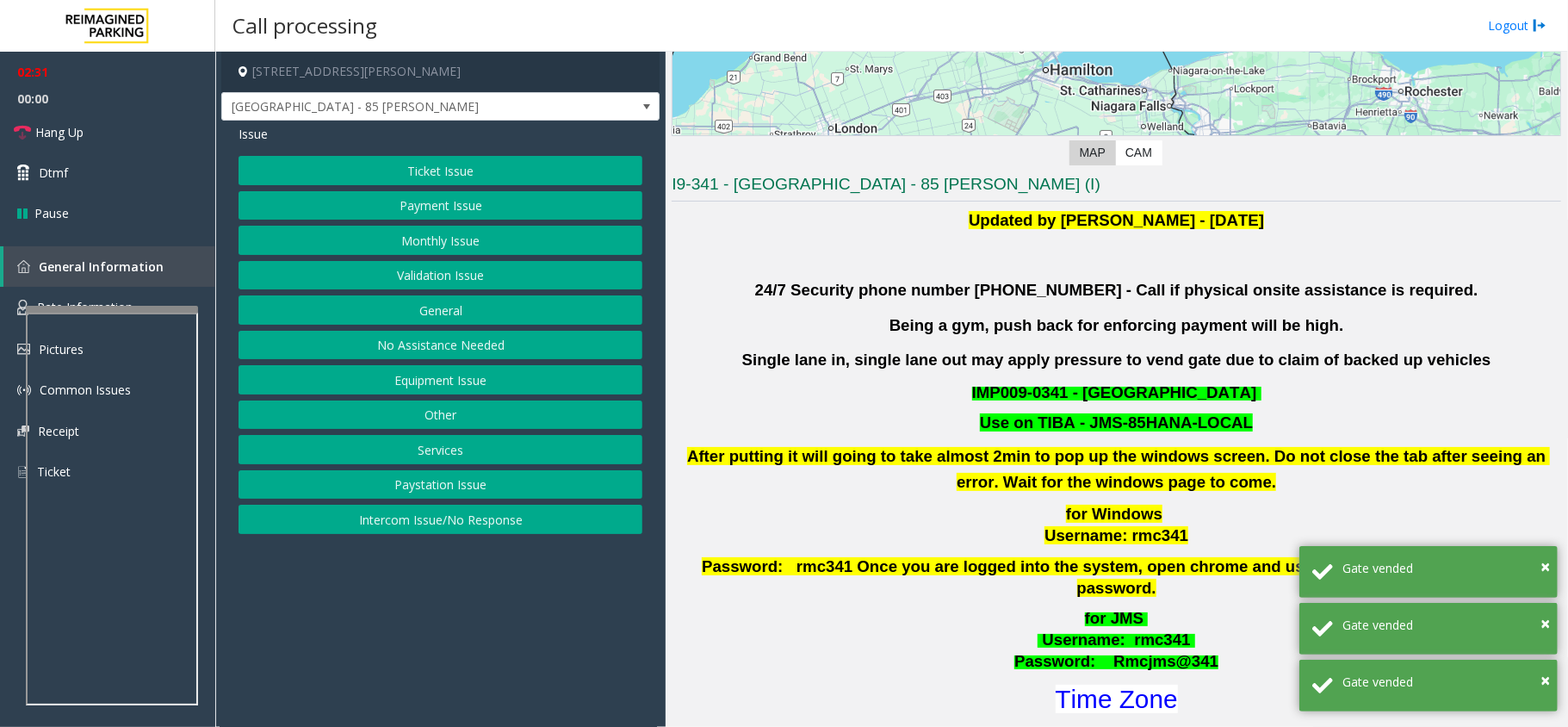
click at [463, 270] on button "Validation Issue" at bounding box center [441, 275] width 404 height 29
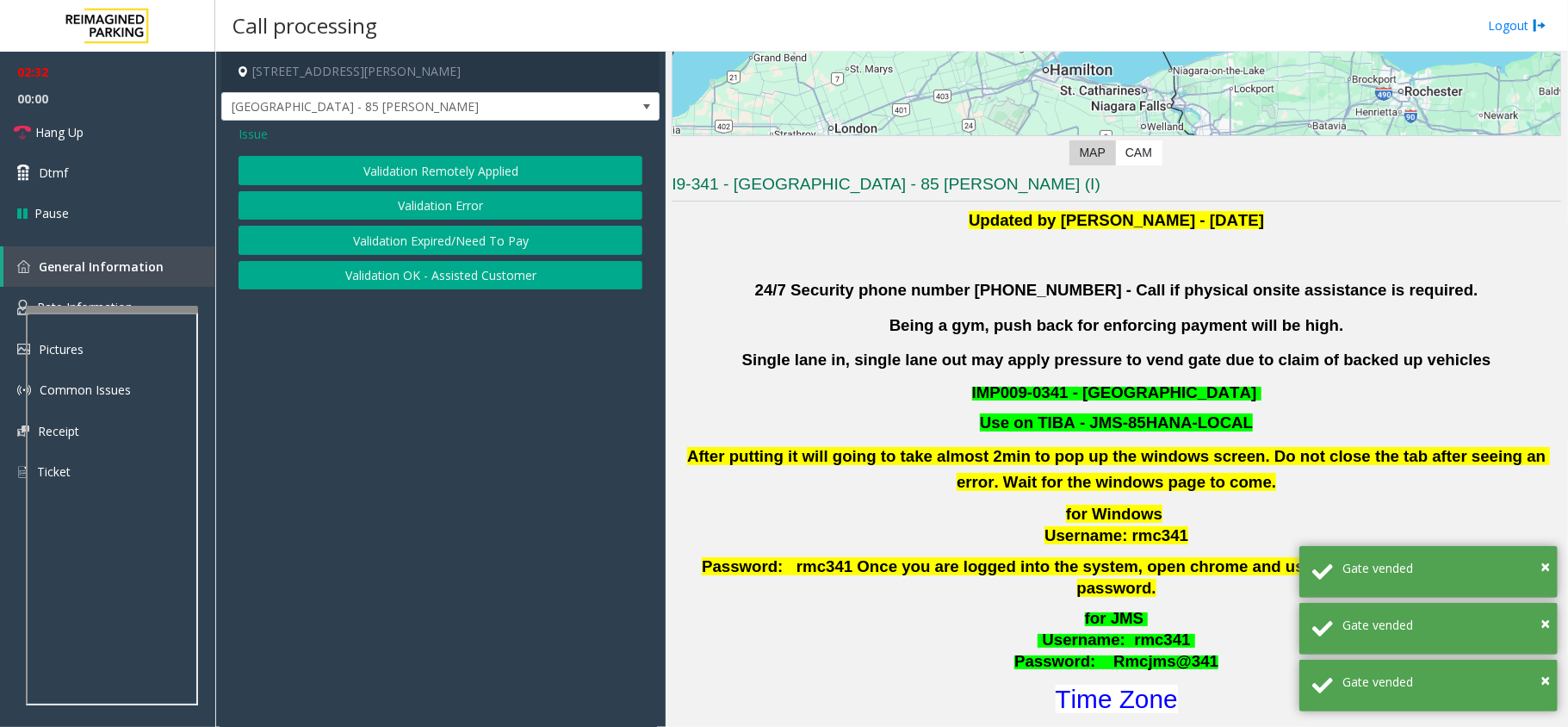
click at [472, 198] on button "Validation Error" at bounding box center [441, 205] width 404 height 29
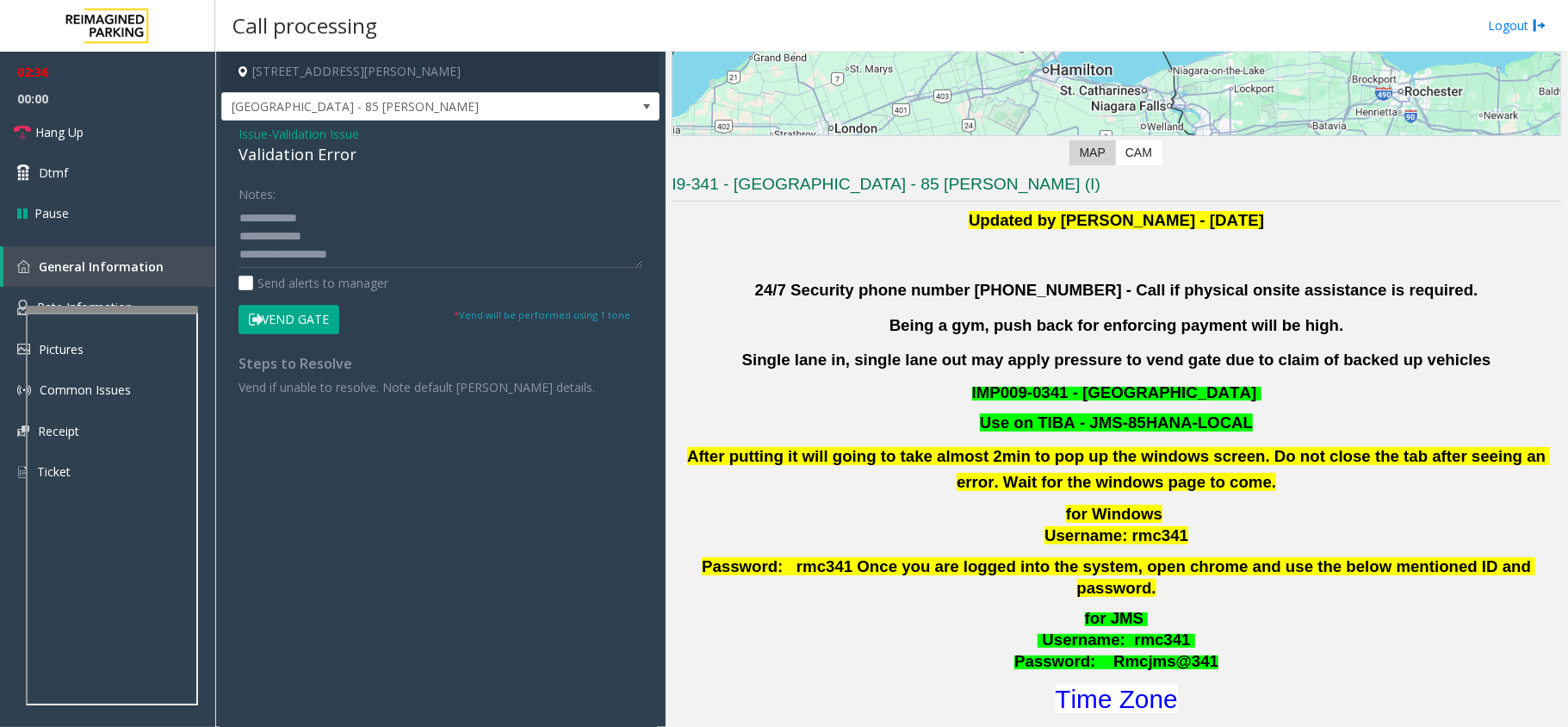
scroll to position [54, 0]
click at [63, 127] on span "Hang Up" at bounding box center [59, 132] width 48 height 18
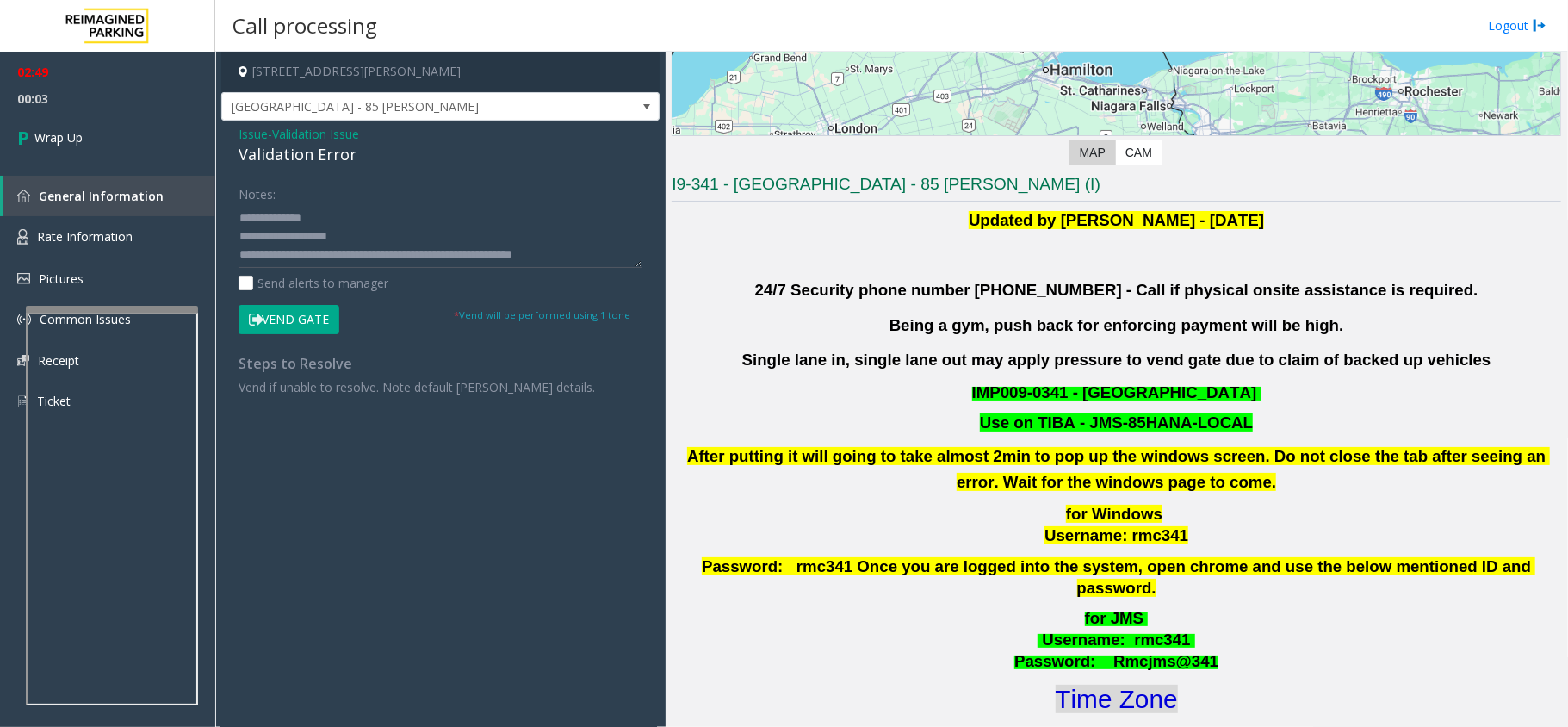
click at [1144, 684] on font "Time Zone" at bounding box center [1116, 698] width 122 height 29
click at [462, 235] on textarea at bounding box center [441, 235] width 404 height 65
click at [60, 137] on span "Wrap Up" at bounding box center [59, 137] width 48 height 18
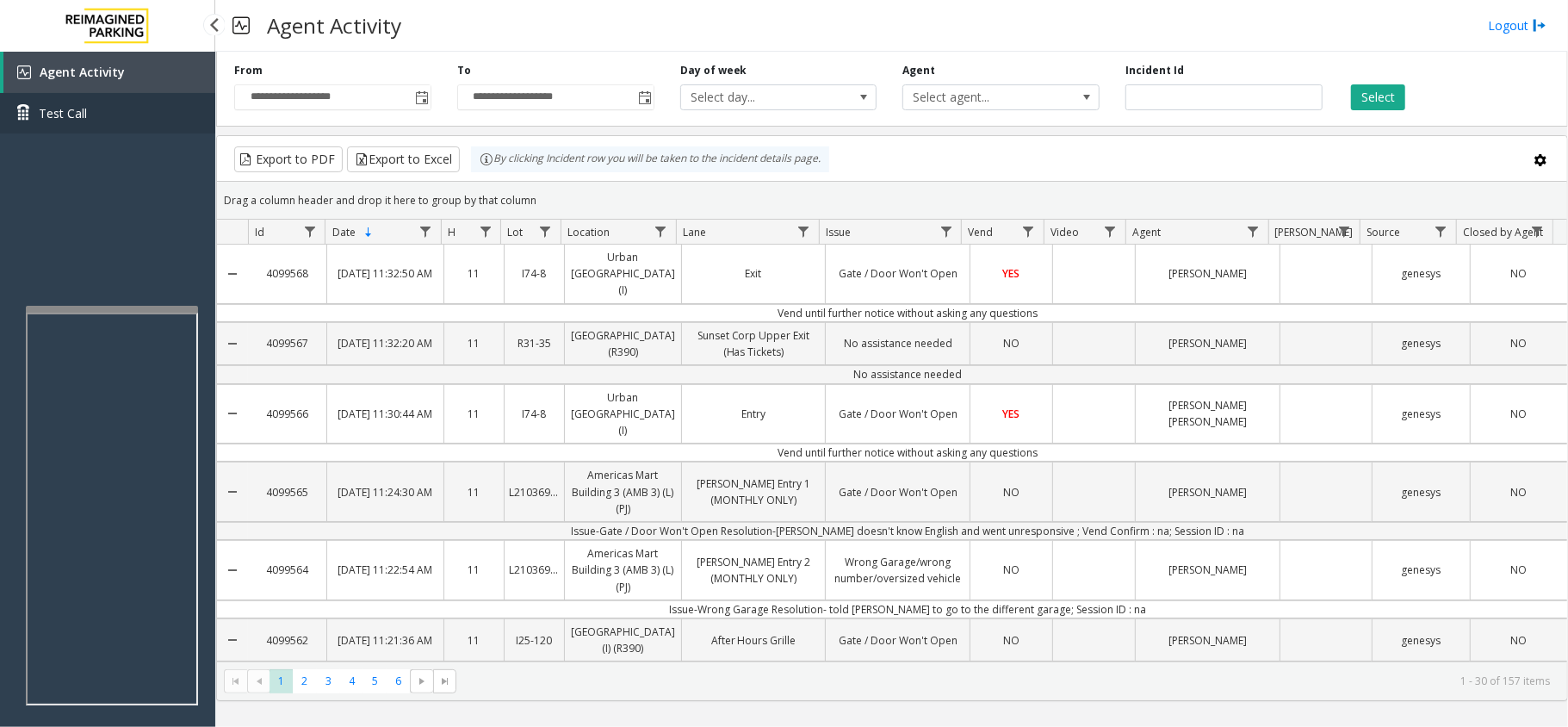
click at [95, 105] on link "Test Call" at bounding box center [108, 113] width 215 height 41
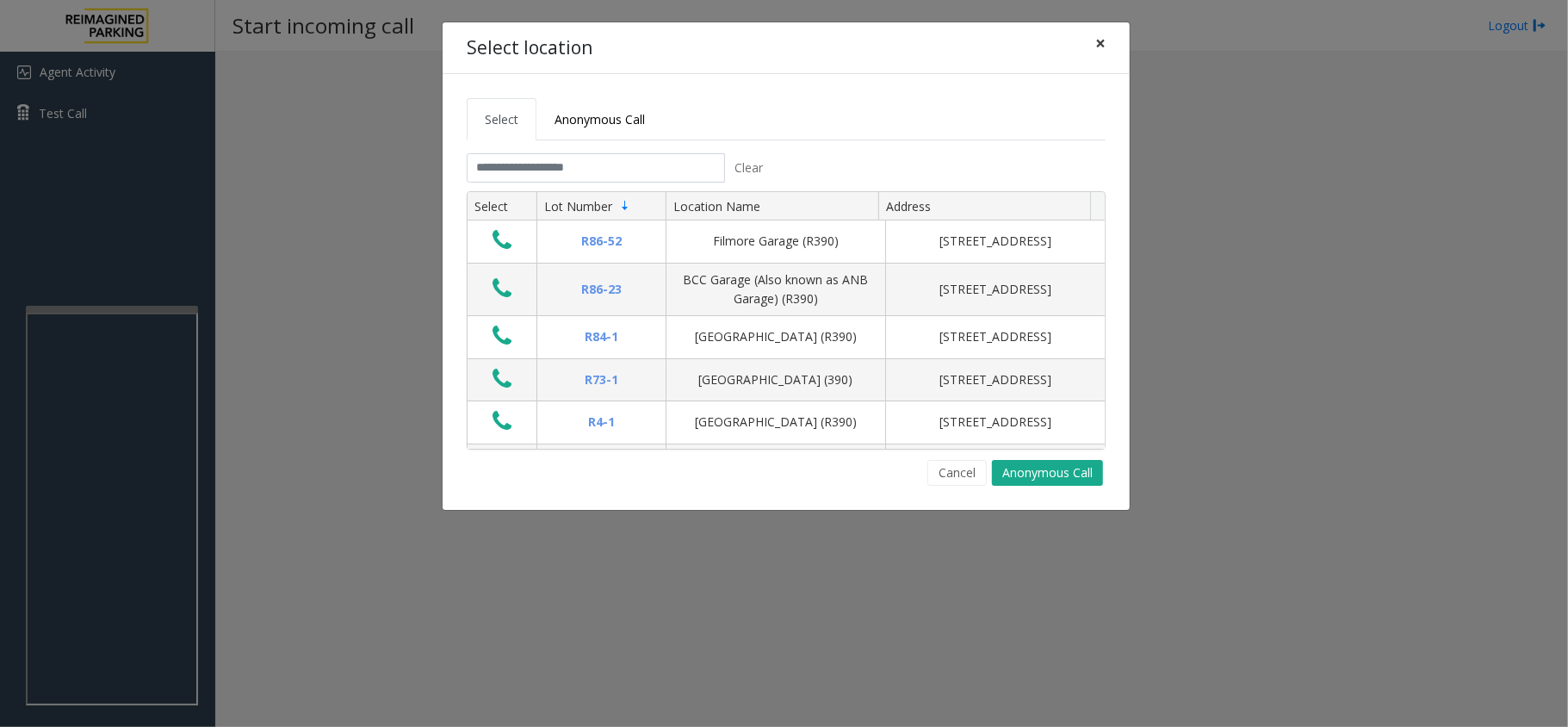
drag, startPoint x: 1099, startPoint y: 43, endPoint x: 1092, endPoint y: 49, distance: 9.2
click at [1099, 45] on span "×" at bounding box center [1100, 43] width 10 height 24
click at [1104, 42] on span "×" at bounding box center [1100, 43] width 10 height 24
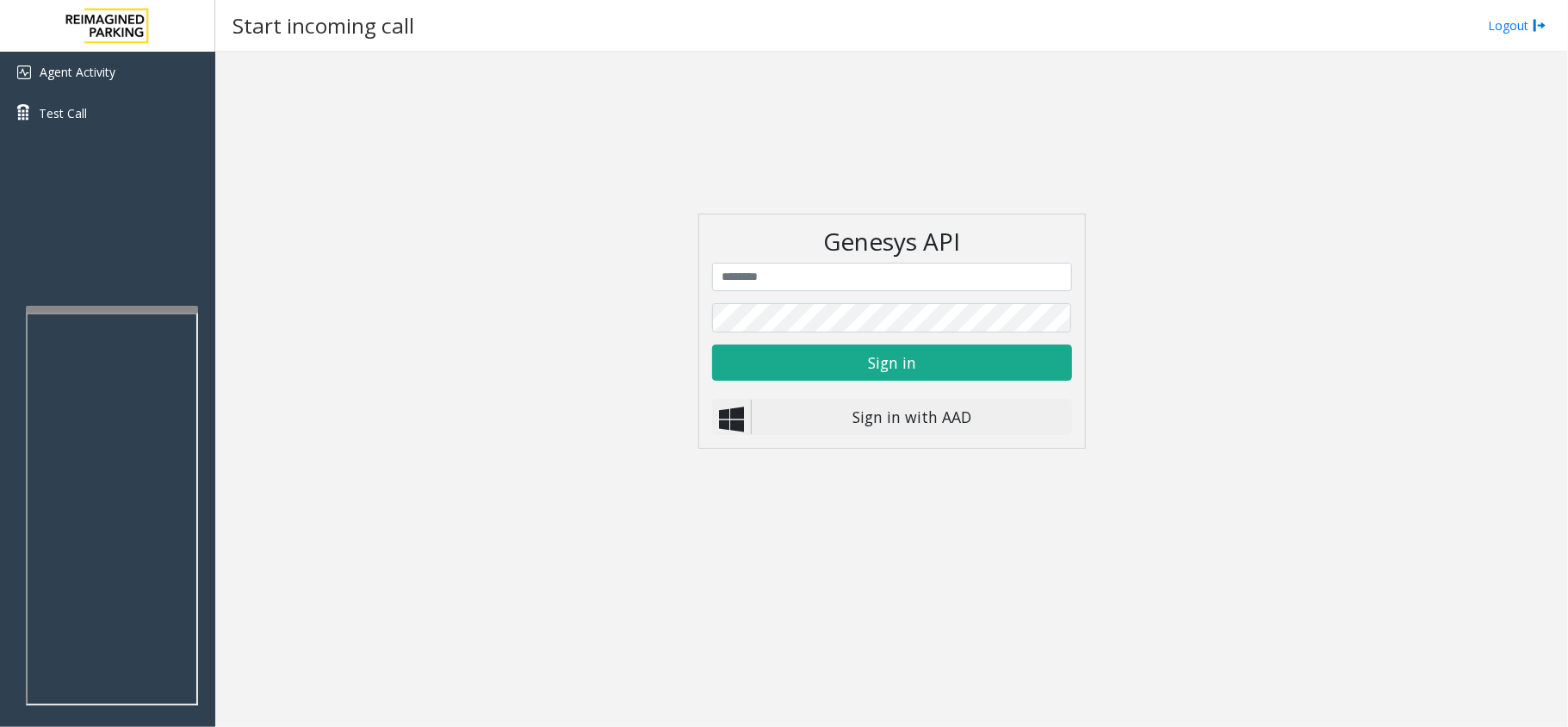
click at [826, 277] on input "text" at bounding box center [891, 277] width 359 height 29
type input "**********"
click at [918, 363] on button "Sign in" at bounding box center [891, 363] width 359 height 36
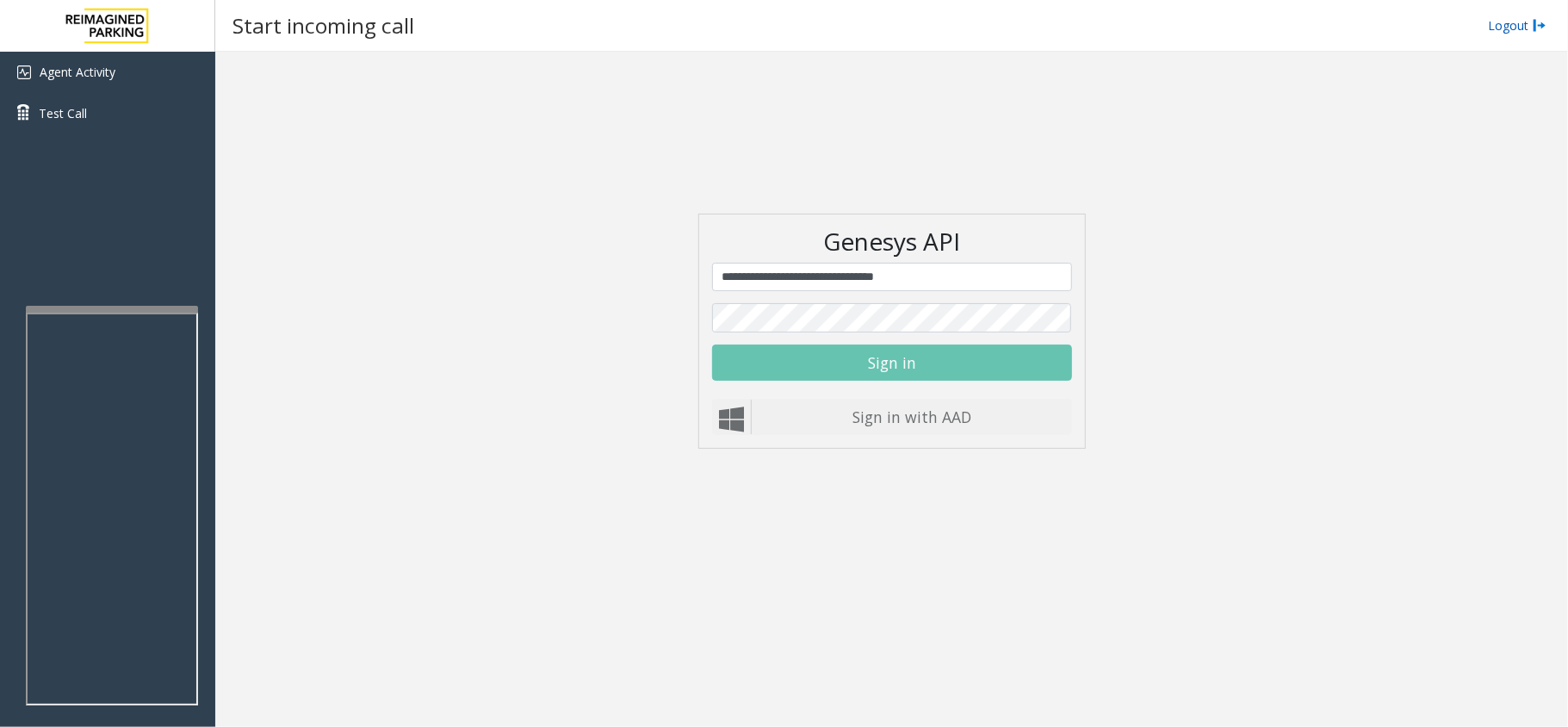
click at [1508, 26] on link "Logout" at bounding box center [1516, 25] width 59 height 18
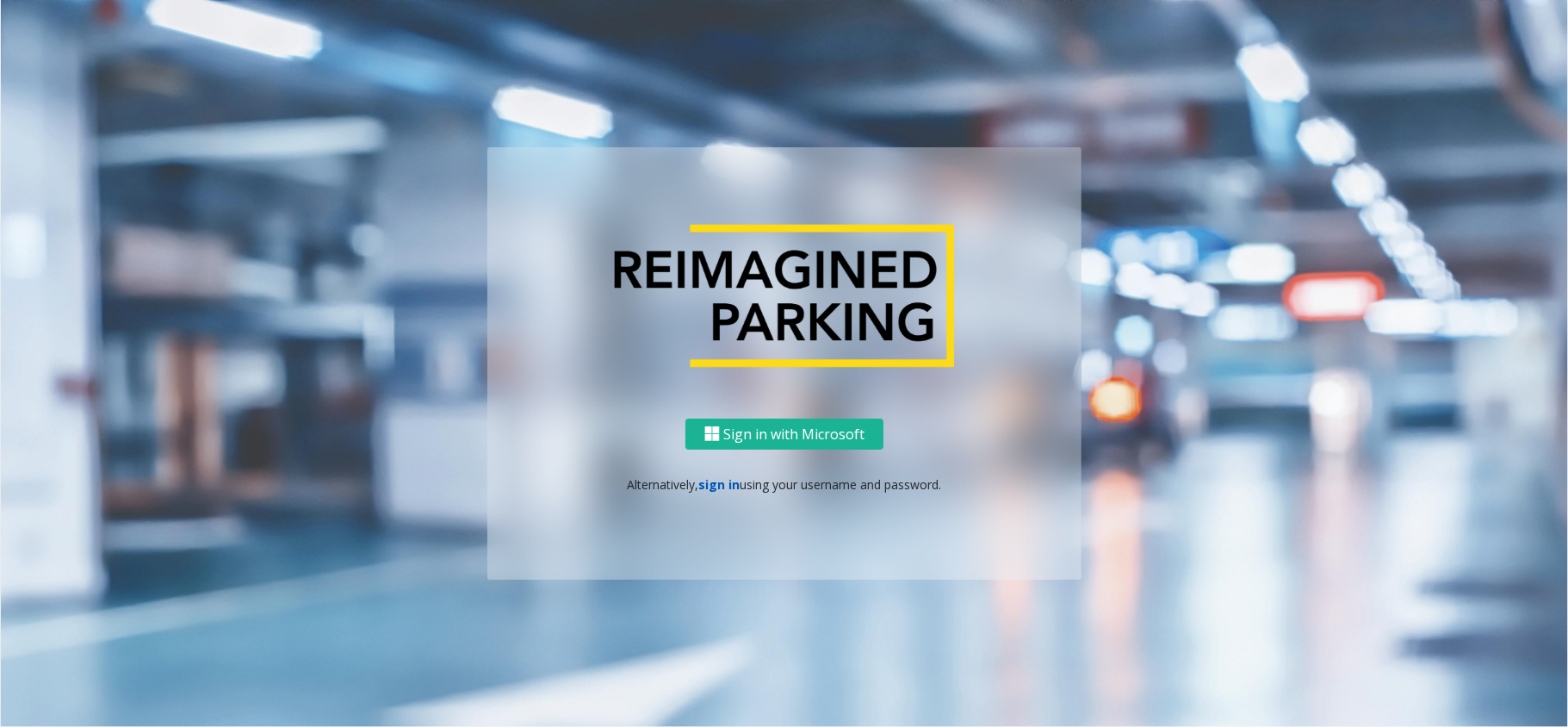
click at [713, 483] on link "sign in" at bounding box center [720, 484] width 42 height 16
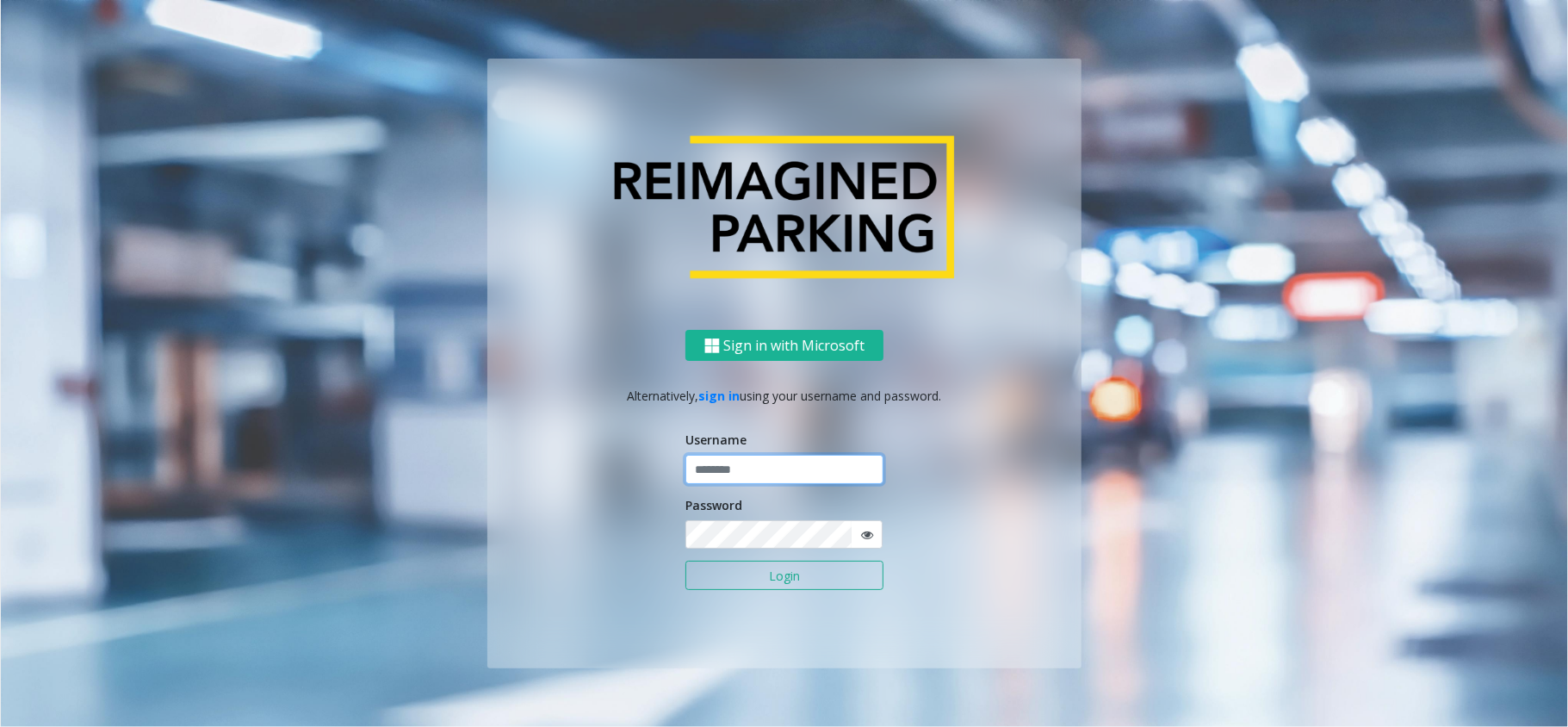
click at [725, 473] on input "text" at bounding box center [784, 469] width 198 height 29
type input "*******"
click at [773, 574] on button "Login" at bounding box center [784, 575] width 198 height 29
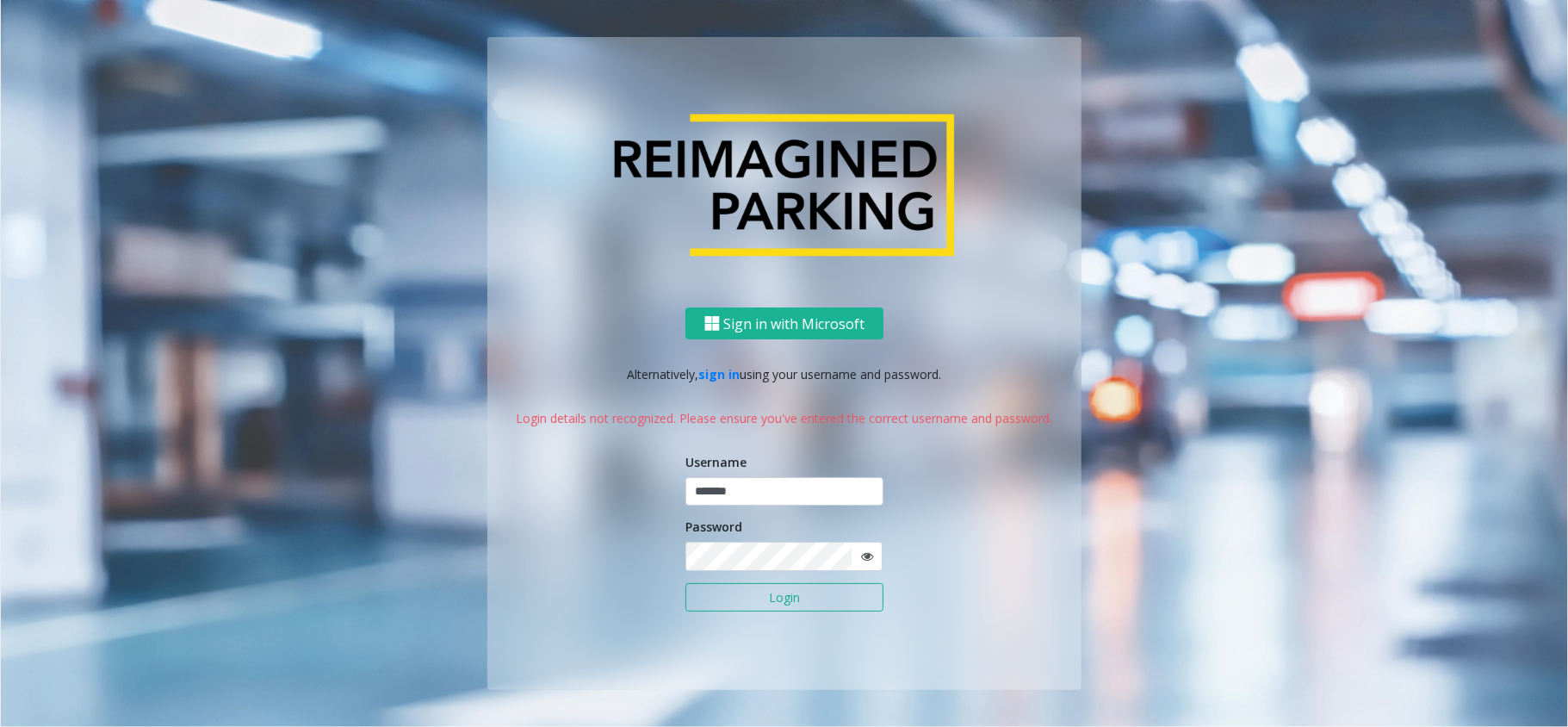
click at [864, 557] on icon at bounding box center [867, 557] width 12 height 12
click at [662, 560] on div "Sign in with Microsoft Alternatively, sign in using your username and password.…" at bounding box center [784, 499] width 594 height 382
click at [803, 594] on button "Login" at bounding box center [784, 597] width 198 height 29
